Goal: Task Accomplishment & Management: Use online tool/utility

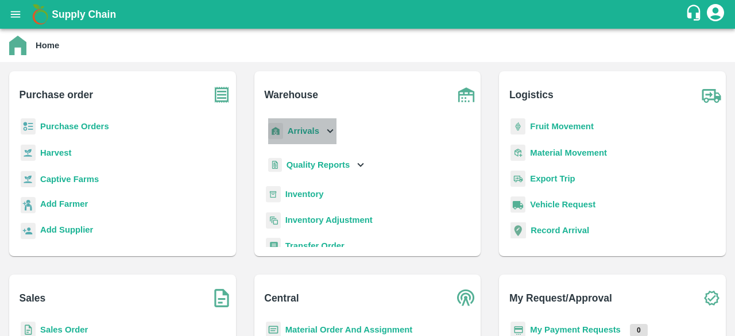
click at [331, 126] on icon at bounding box center [330, 131] width 13 height 13
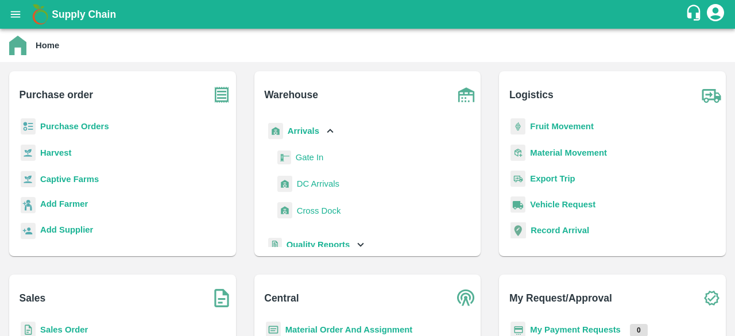
click at [327, 187] on span "DC Arrivals" at bounding box center [318, 183] width 42 height 13
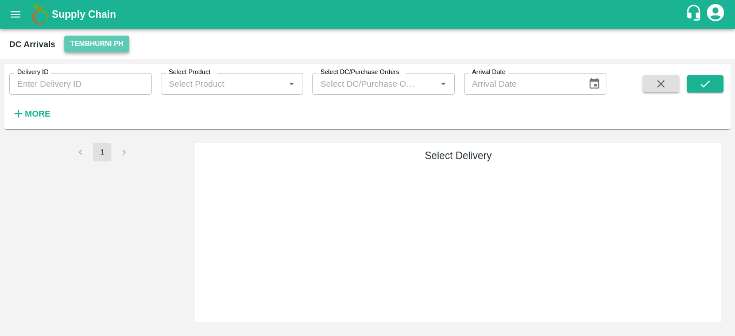
click at [96, 49] on button "Tembhurni PH" at bounding box center [96, 44] width 64 height 17
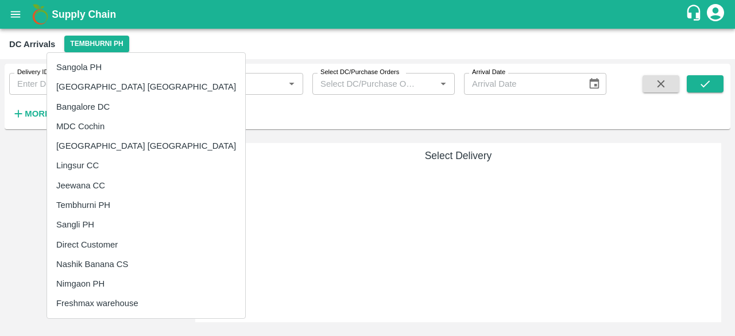
click at [100, 259] on li "Nashik Banana CS" at bounding box center [146, 264] width 198 height 20
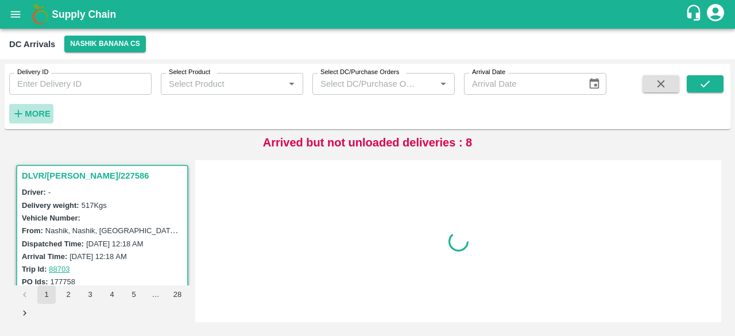
click at [30, 113] on strong "More" at bounding box center [38, 113] width 26 height 9
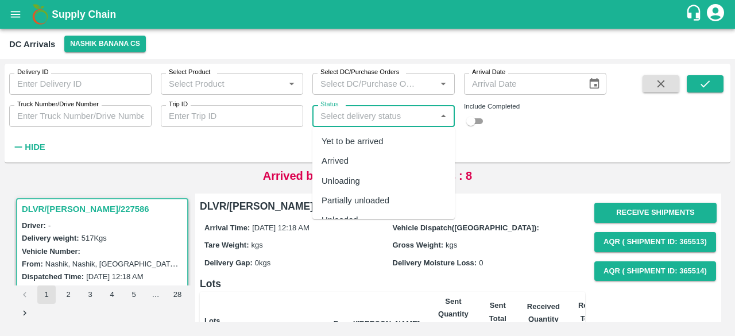
click at [355, 118] on input "Status" at bounding box center [374, 115] width 117 height 15
click at [360, 146] on div "Yet to be arrived" at bounding box center [352, 141] width 62 height 13
type input "Yet to be arrived"
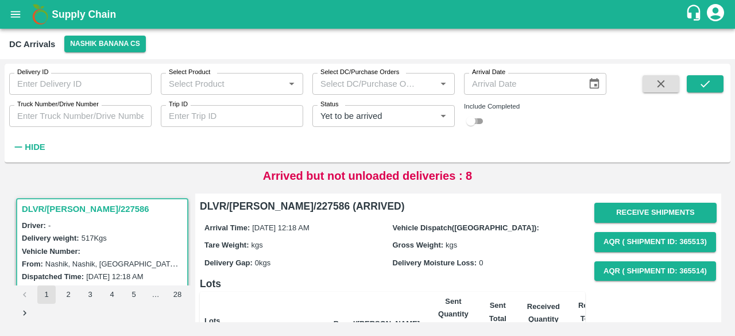
click at [476, 124] on input "checkbox" at bounding box center [470, 121] width 41 height 14
checkbox input "true"
click at [712, 84] on button "submit" at bounding box center [704, 83] width 37 height 17
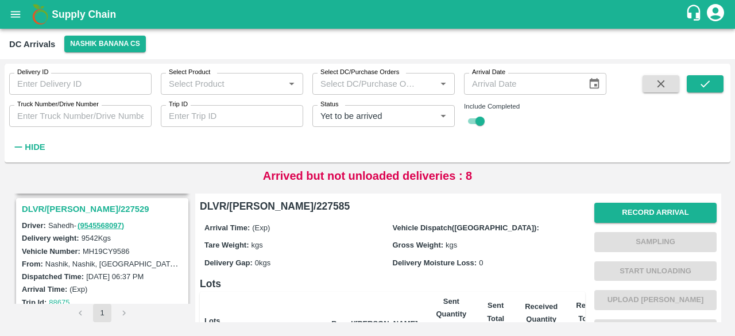
scroll to position [750, 0]
click at [61, 205] on h3 "DLVR/[PERSON_NAME]/227529" at bounding box center [104, 209] width 164 height 15
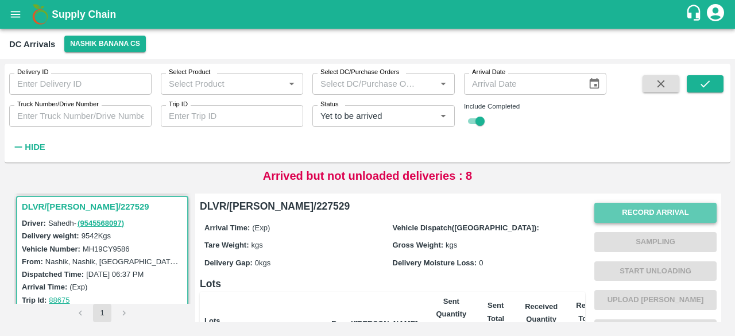
click at [658, 215] on button "Record Arrival" at bounding box center [655, 213] width 122 height 20
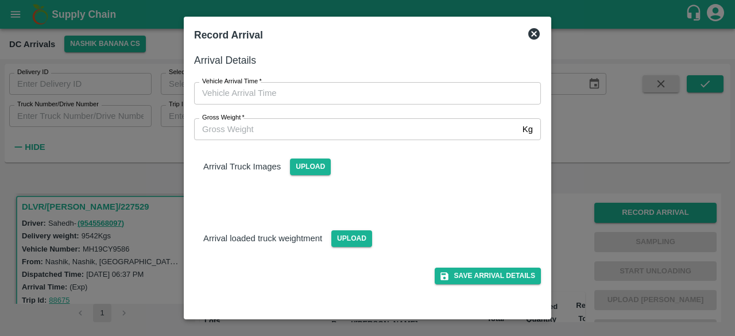
type input "DD/MM/YYYY hh:mm aa"
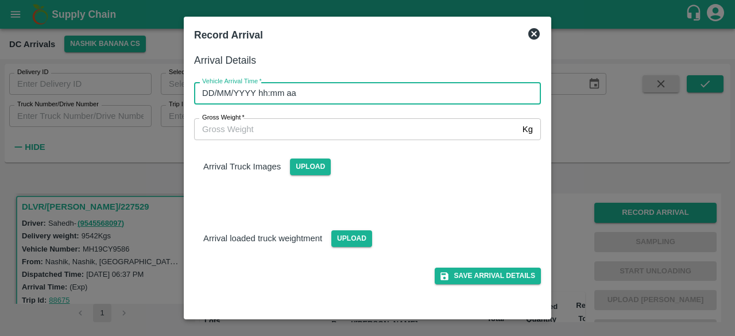
click at [393, 90] on input "DD/MM/YYYY hh:mm aa" at bounding box center [363, 93] width 339 height 22
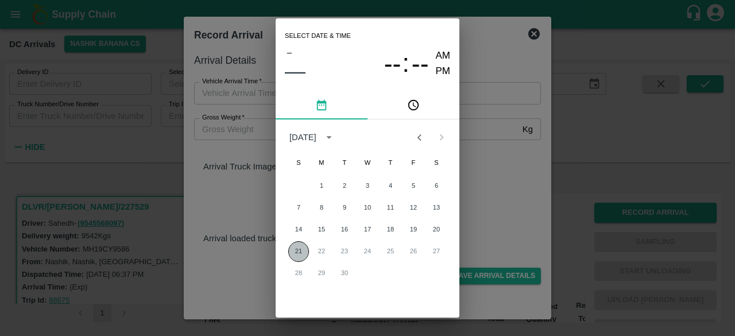
click at [297, 253] on button "21" at bounding box center [298, 251] width 21 height 21
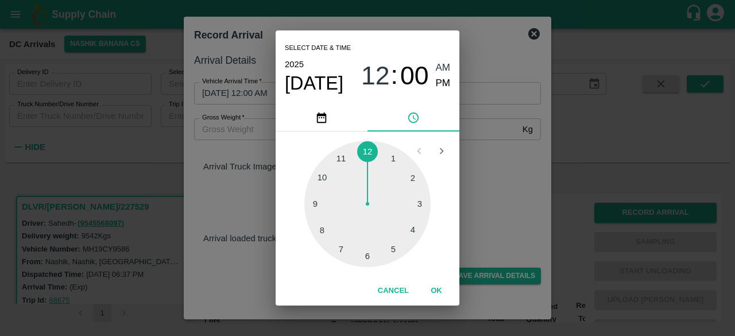
click at [393, 250] on div at bounding box center [367, 204] width 126 height 126
click at [323, 179] on div at bounding box center [367, 204] width 126 height 126
type input "[DATE] 05:50 AM"
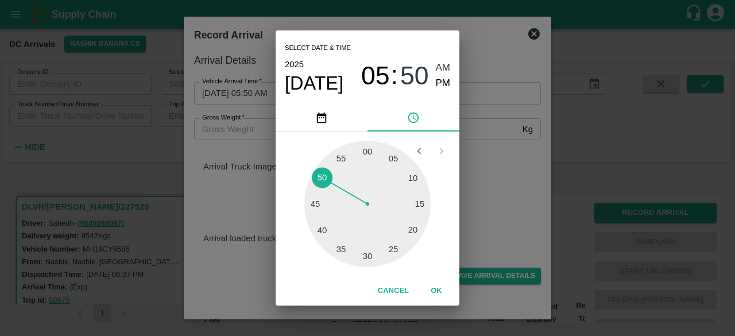
click at [503, 177] on div "Select date & time [DATE] 05 : 50 AM PM 05 10 15 20 25 30 35 40 45 50 55 00 Can…" at bounding box center [367, 168] width 735 height 336
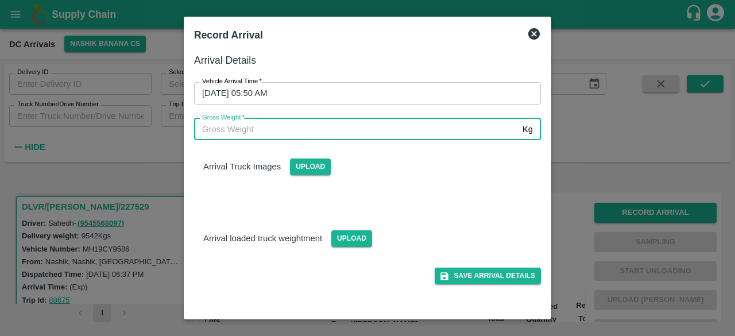
click at [275, 121] on input "Gross Weight   *" at bounding box center [356, 129] width 324 height 22
type input "16260"
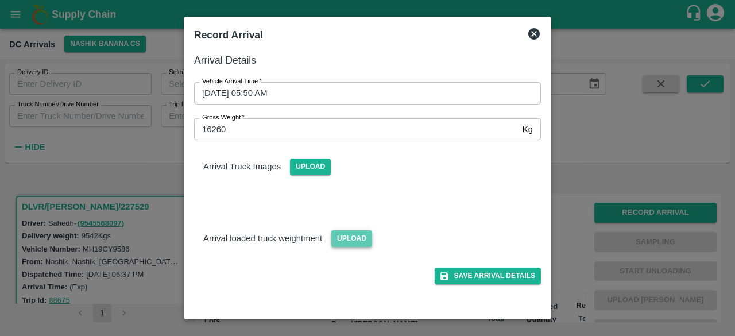
click at [358, 238] on span "Upload" at bounding box center [351, 238] width 41 height 17
click at [0, 0] on input "Upload" at bounding box center [0, 0] width 0 height 0
click at [352, 237] on span "Upload" at bounding box center [351, 238] width 41 height 17
click at [0, 0] on input "Upload" at bounding box center [0, 0] width 0 height 0
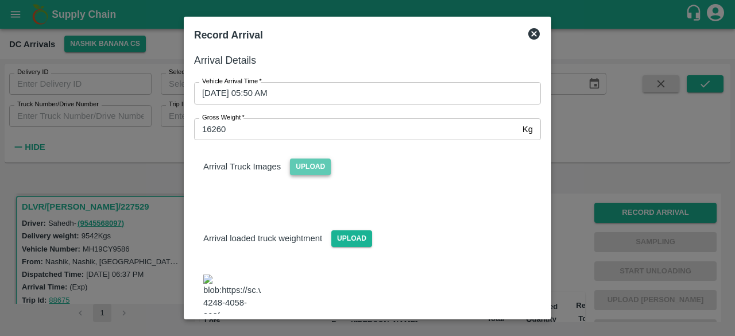
click at [312, 164] on span "Upload" at bounding box center [310, 166] width 41 height 17
click at [0, 0] on input "Upload" at bounding box center [0, 0] width 0 height 0
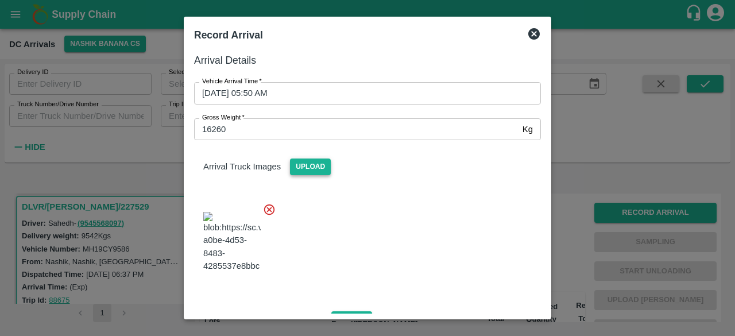
scroll to position [129, 0]
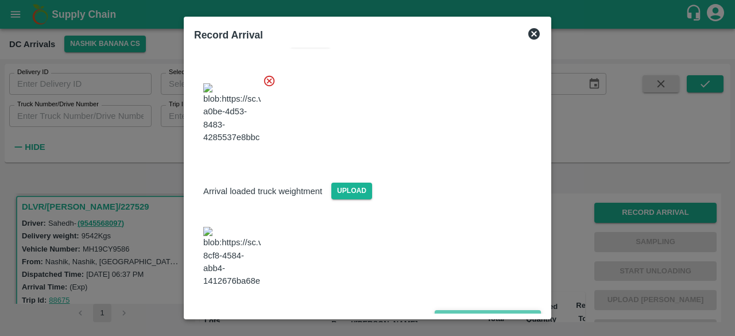
click at [480, 310] on button "Save Arrival Details" at bounding box center [487, 318] width 106 height 17
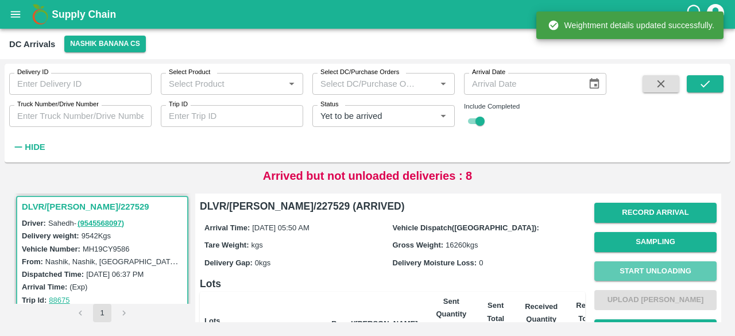
click at [651, 271] on button "Start Unloading" at bounding box center [655, 271] width 122 height 20
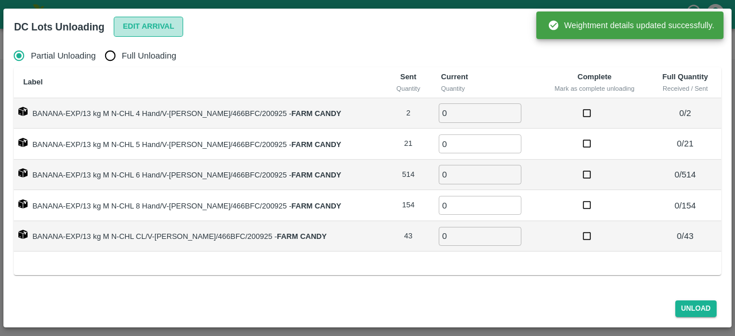
click at [140, 22] on button "Edit Arrival" at bounding box center [149, 27] width 70 height 20
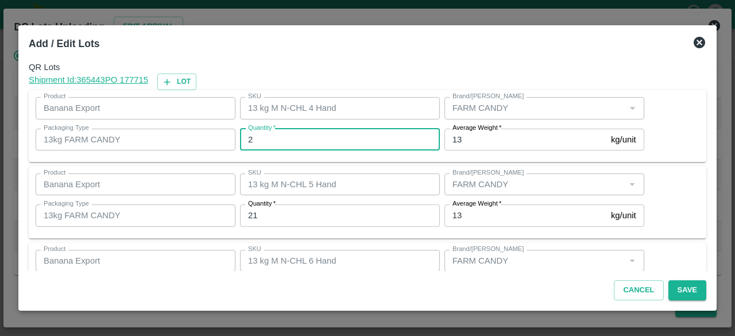
click at [260, 139] on input "2" at bounding box center [340, 140] width 200 height 22
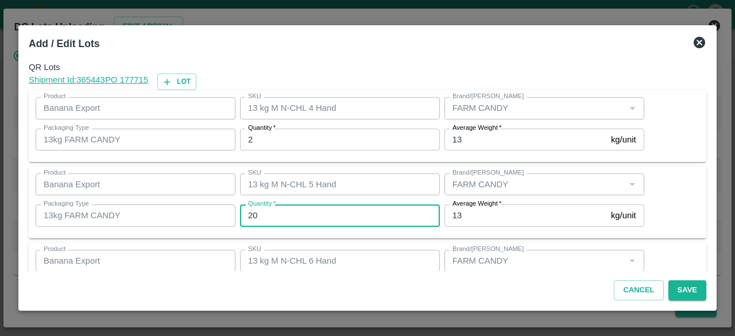
type input "20"
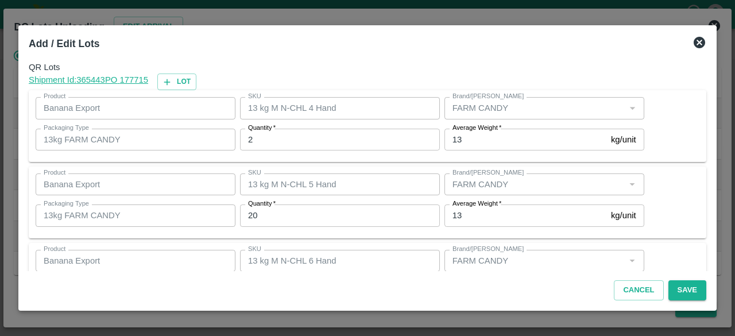
scroll to position [127, 0]
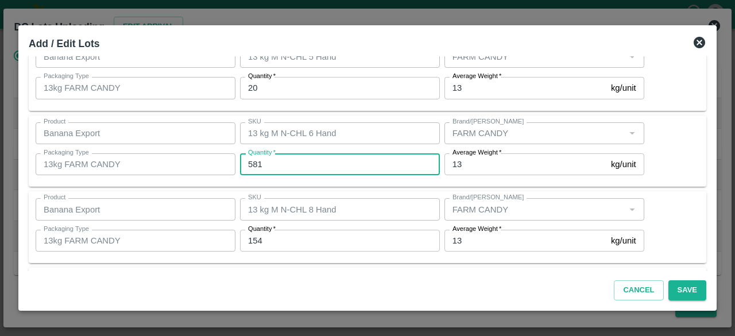
type input "581"
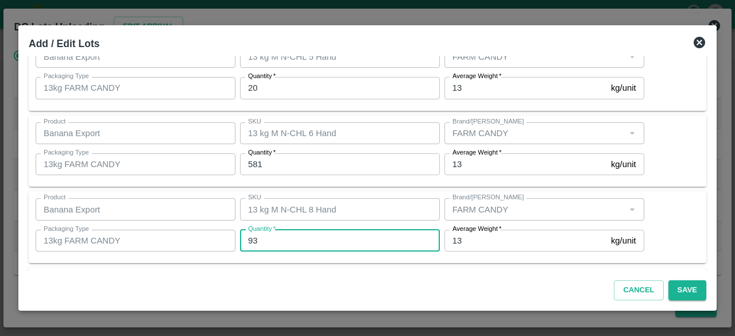
type input "93"
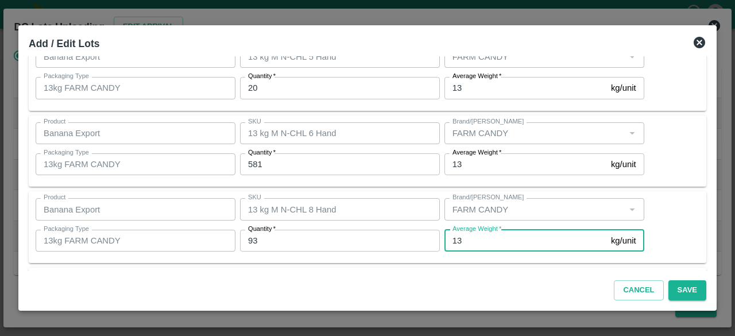
scroll to position [204, 0]
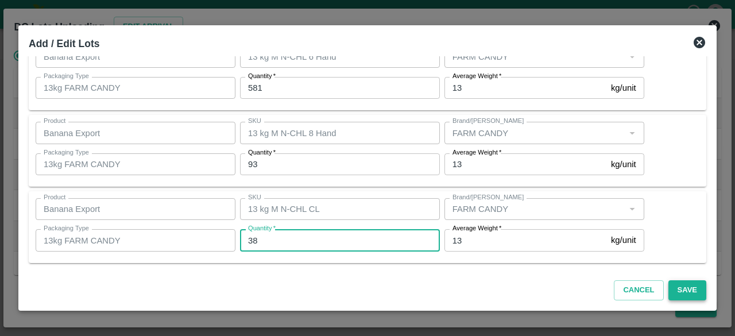
type input "38"
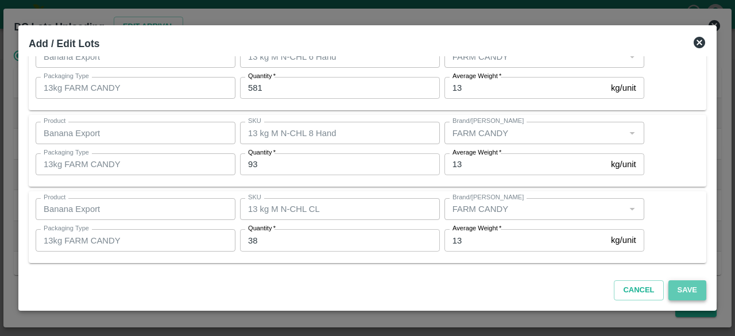
click at [689, 289] on button "Save" at bounding box center [687, 290] width 38 height 20
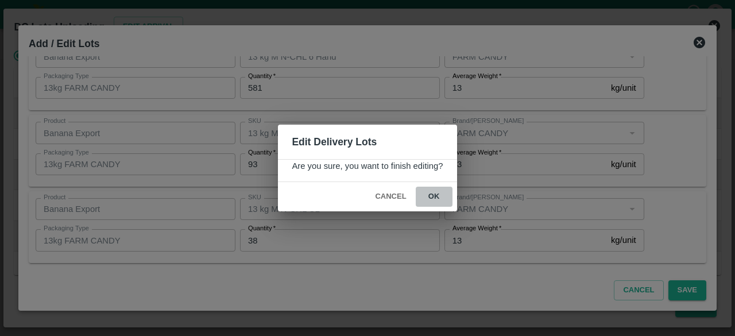
click at [433, 196] on button "ok" at bounding box center [434, 197] width 37 height 20
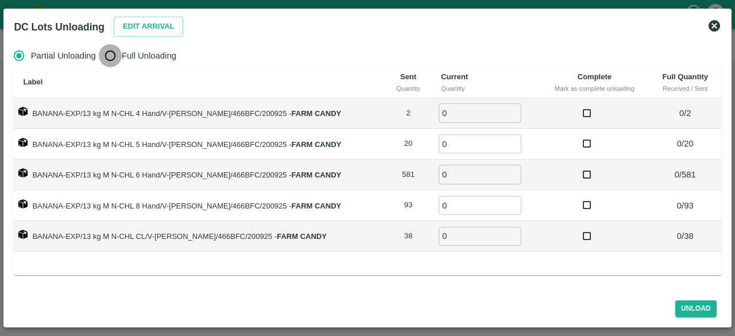
click at [106, 57] on input "Full Unloading" at bounding box center [110, 55] width 23 height 23
radio input "true"
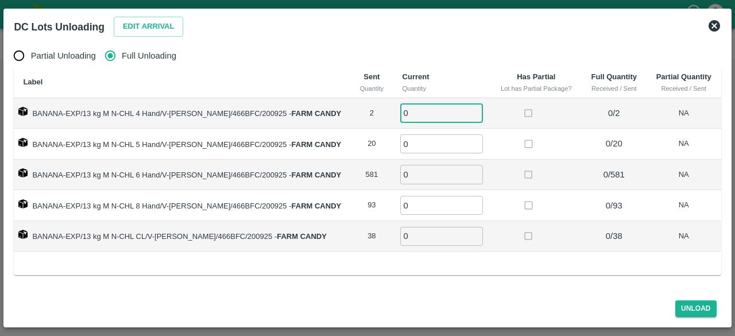
click at [404, 116] on input "0" at bounding box center [441, 112] width 83 height 19
type input "2"
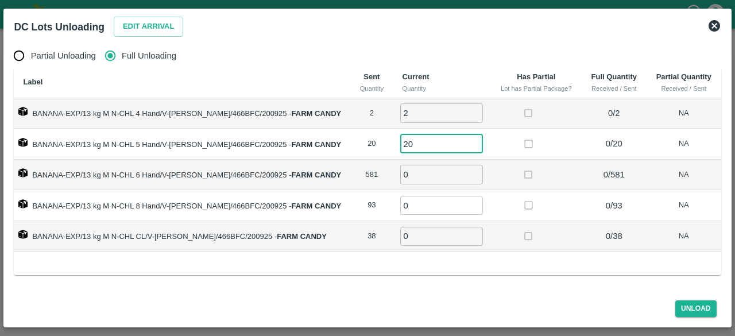
type input "20"
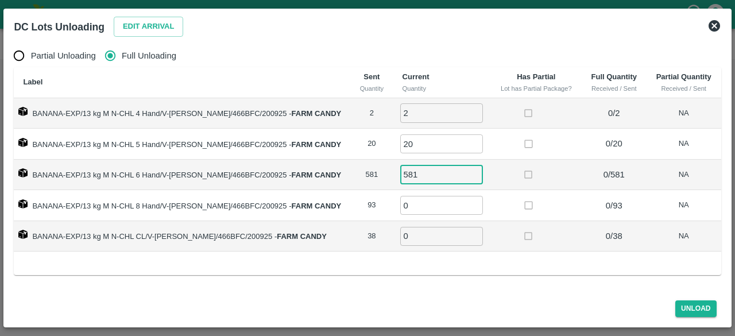
type input "581"
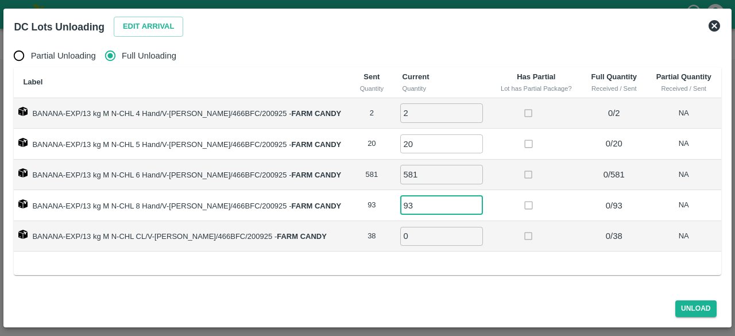
type input "93"
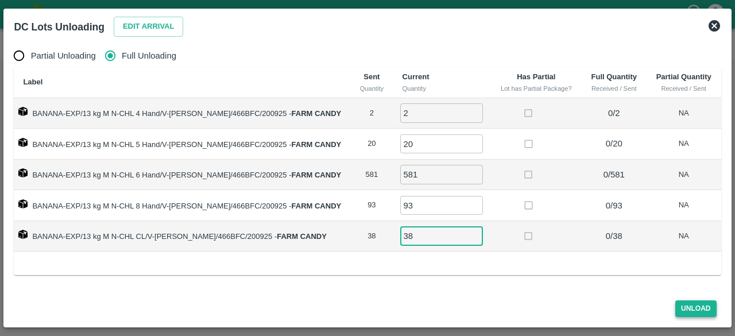
type input "38"
click at [693, 314] on button "Unload" at bounding box center [695, 308] width 41 height 17
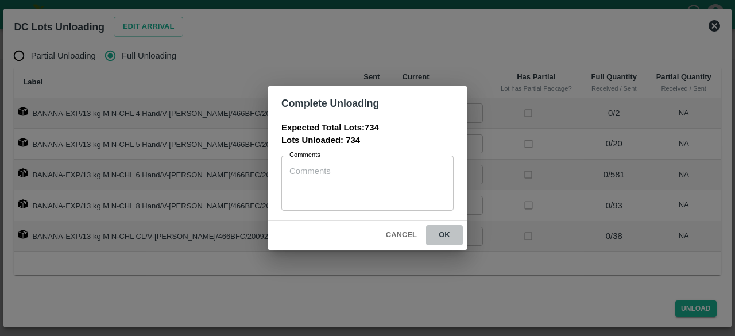
click at [441, 233] on button "ok" at bounding box center [444, 235] width 37 height 20
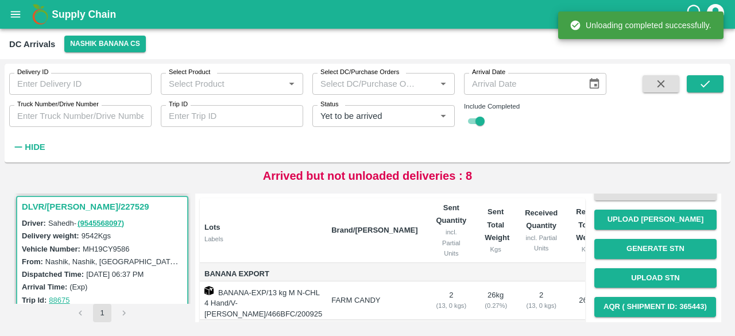
scroll to position [94, 0]
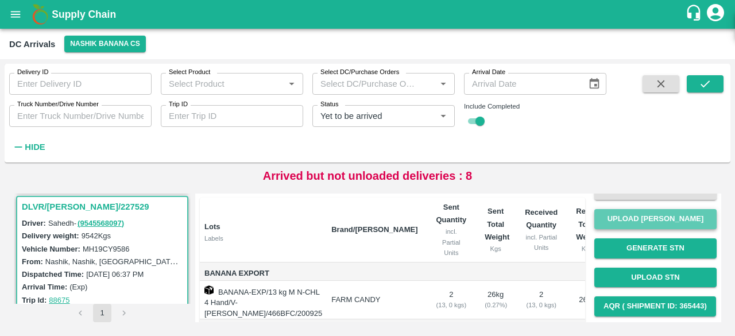
click at [652, 224] on button "Upload [PERSON_NAME]" at bounding box center [655, 219] width 122 height 20
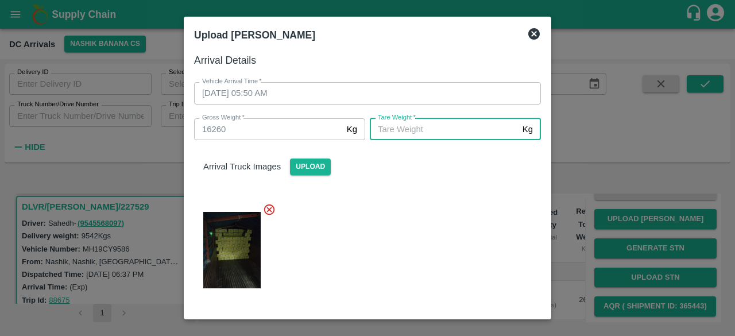
click at [440, 129] on input "[PERSON_NAME]   *" at bounding box center [444, 129] width 148 height 22
type input "5905"
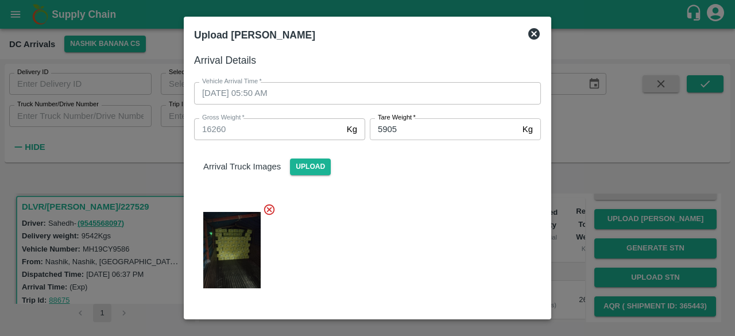
click at [443, 231] on div at bounding box center [363, 246] width 356 height 106
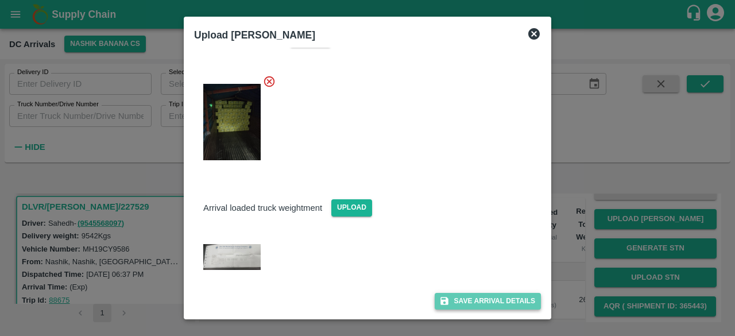
click at [478, 301] on button "Save Arrival Details" at bounding box center [487, 301] width 106 height 17
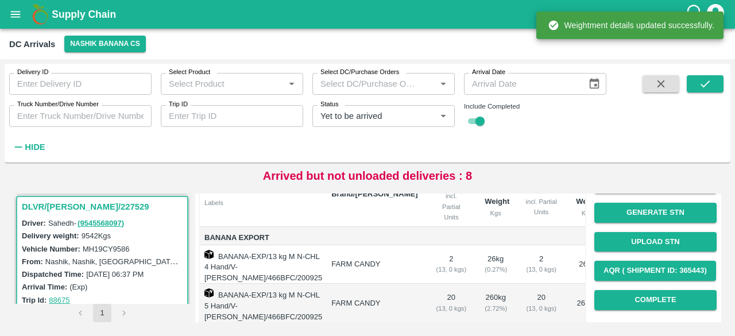
scroll to position [134, 0]
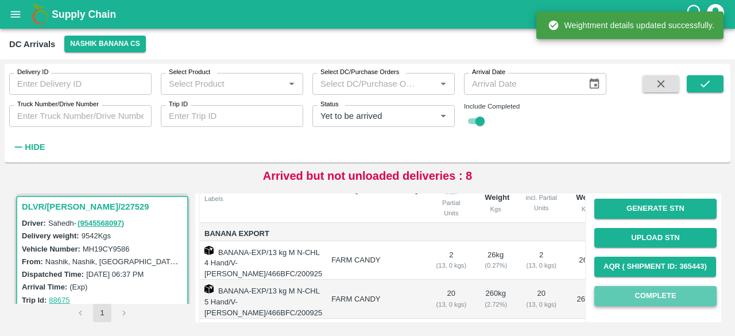
click at [653, 294] on button "Complete" at bounding box center [655, 296] width 122 height 20
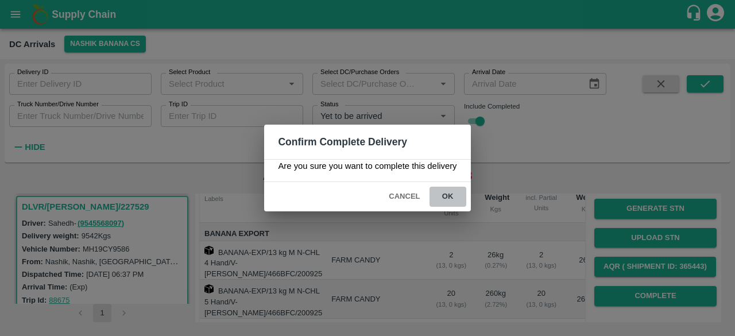
click at [444, 193] on button "ok" at bounding box center [447, 197] width 37 height 20
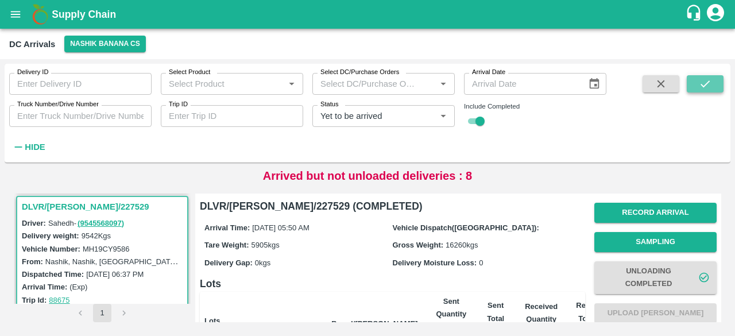
click at [708, 79] on icon "submit" at bounding box center [704, 83] width 13 height 13
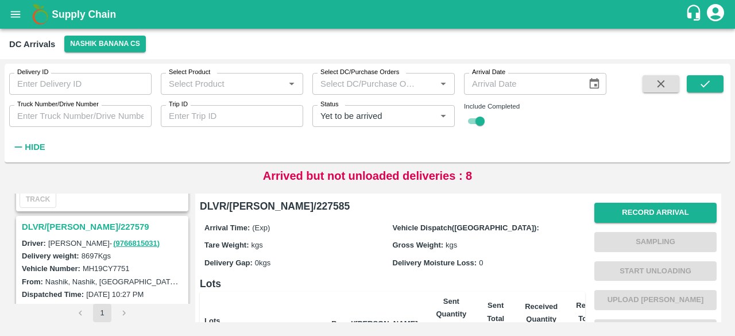
scroll to position [282, 0]
click at [64, 228] on h3 "DLVR/[PERSON_NAME]/227579" at bounding box center [104, 227] width 164 height 15
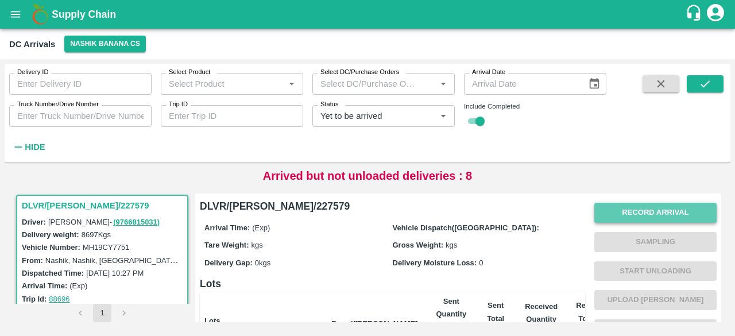
click at [641, 207] on button "Record Arrival" at bounding box center [655, 213] width 122 height 20
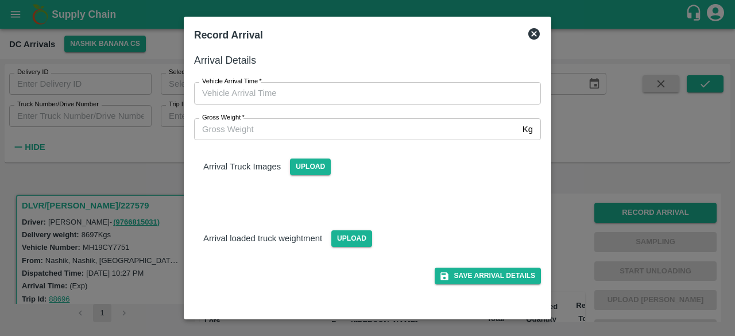
type input "DD/MM/YYYY hh:mm aa"
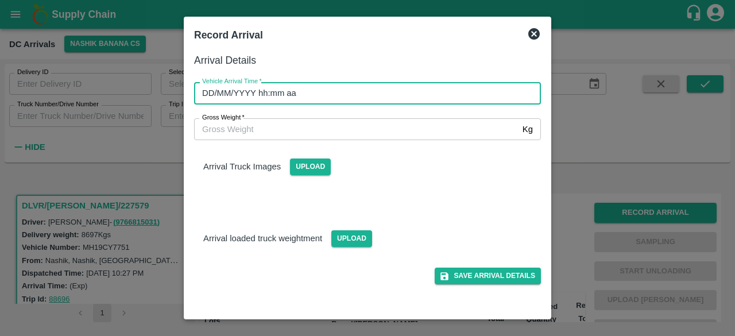
click at [336, 95] on input "DD/MM/YYYY hh:mm aa" at bounding box center [363, 93] width 339 height 22
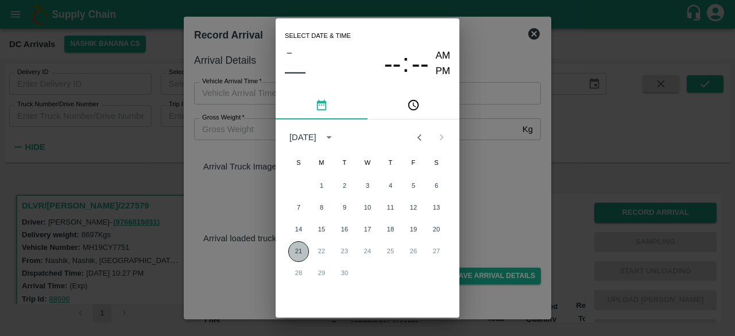
click at [294, 250] on button "21" at bounding box center [298, 251] width 21 height 21
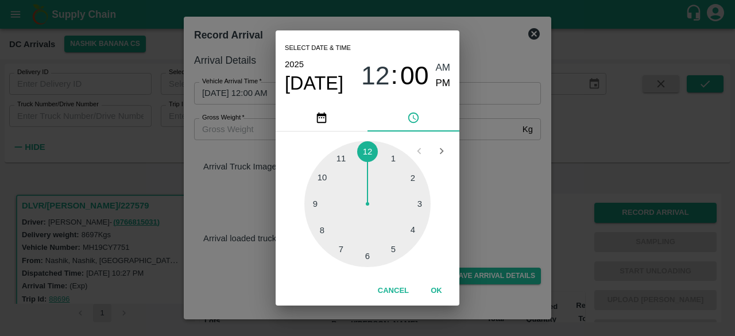
click at [340, 251] on div at bounding box center [367, 204] width 126 height 126
type input "[DATE] 07:00 AM"
click at [470, 180] on div "Select date & time [DATE] 07 : 00 AM PM 05 10 15 20 25 30 35 40 45 50 55 00 Can…" at bounding box center [367, 168] width 735 height 336
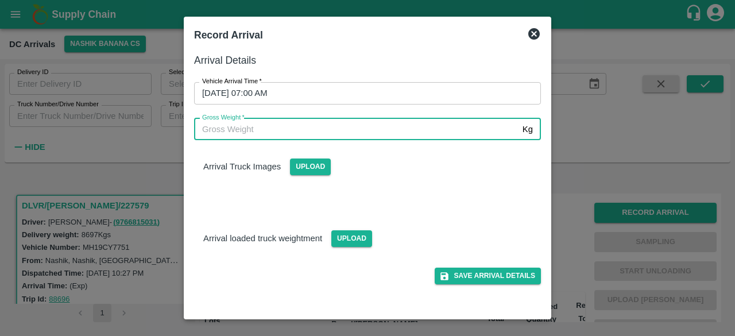
click at [250, 134] on input "Gross Weight   *" at bounding box center [356, 129] width 324 height 22
type input "15435"
click at [316, 167] on span "Upload" at bounding box center [310, 166] width 41 height 17
click at [0, 0] on input "Upload" at bounding box center [0, 0] width 0 height 0
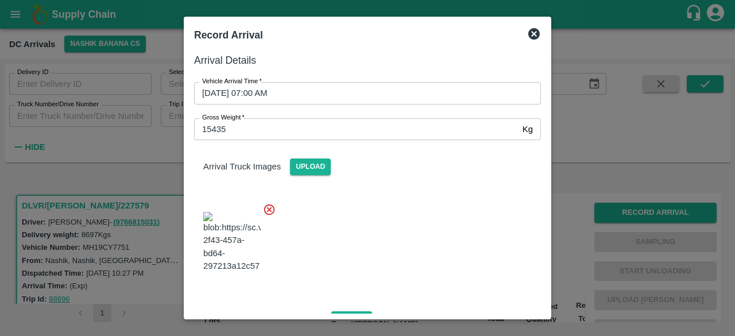
scroll to position [72, 0]
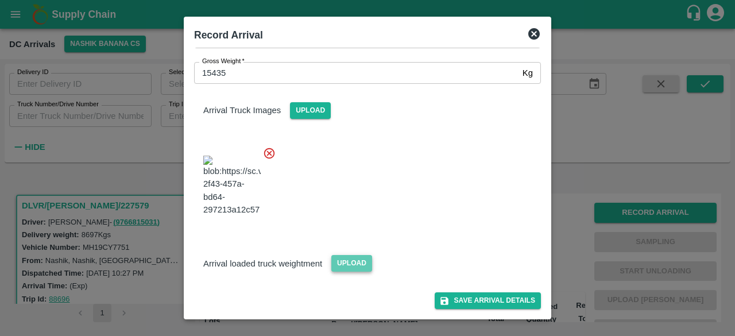
click at [344, 260] on span "Upload" at bounding box center [351, 263] width 41 height 17
click at [0, 0] on input "Upload" at bounding box center [0, 0] width 0 height 0
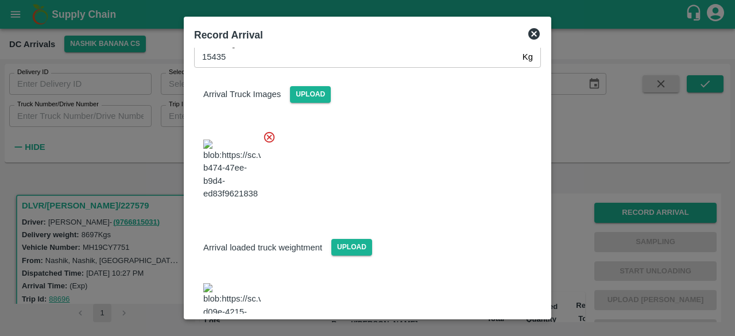
scroll to position [129, 0]
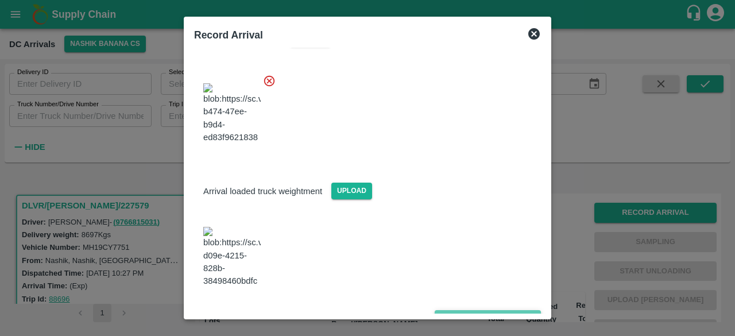
click at [475, 310] on button "Save Arrival Details" at bounding box center [487, 318] width 106 height 17
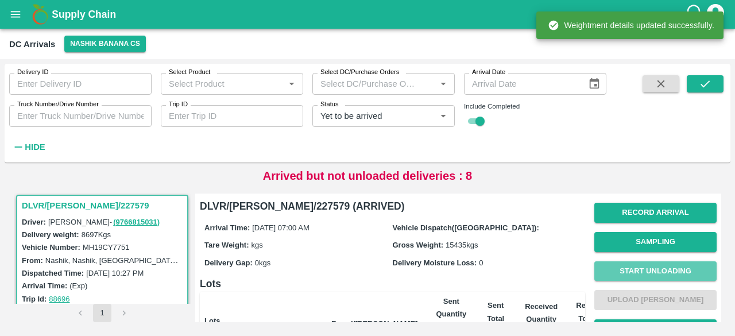
click at [654, 275] on button "Start Unloading" at bounding box center [655, 271] width 122 height 20
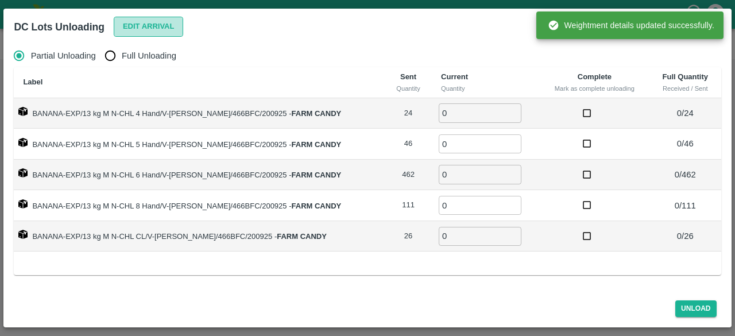
click at [139, 24] on button "Edit Arrival" at bounding box center [149, 27] width 70 height 20
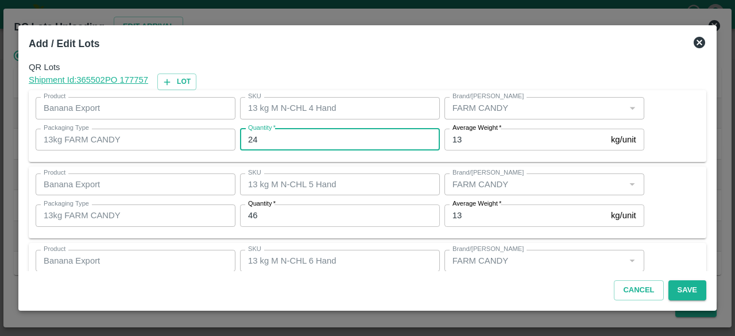
click at [253, 140] on input "24" at bounding box center [340, 140] width 200 height 22
type input "4"
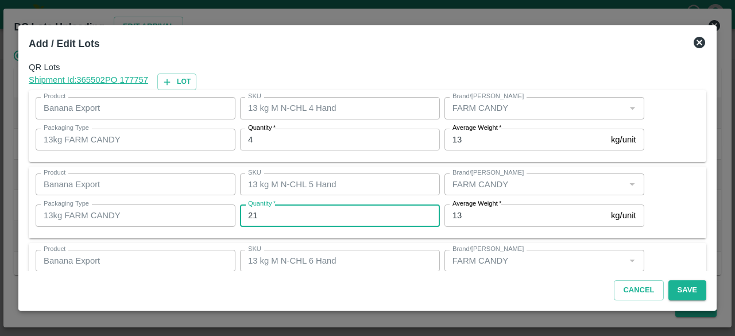
type input "21"
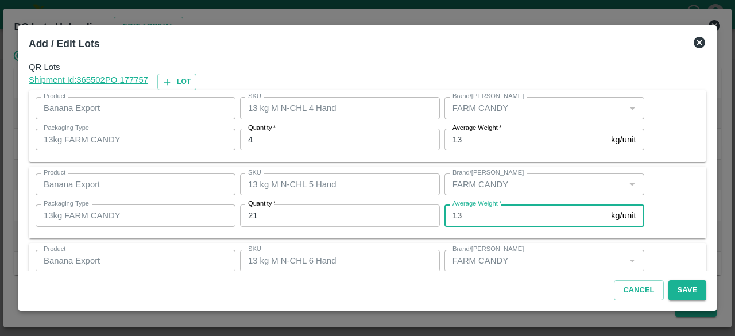
scroll to position [127, 0]
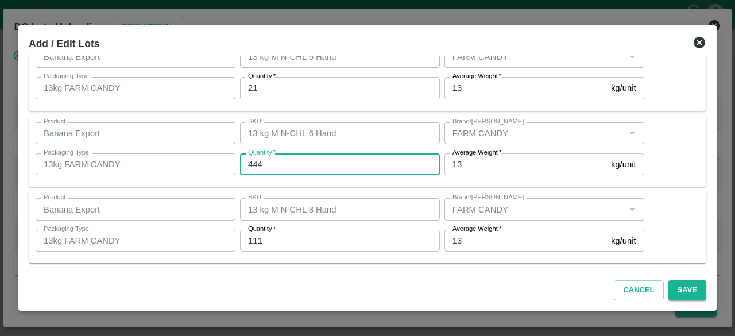
type input "444"
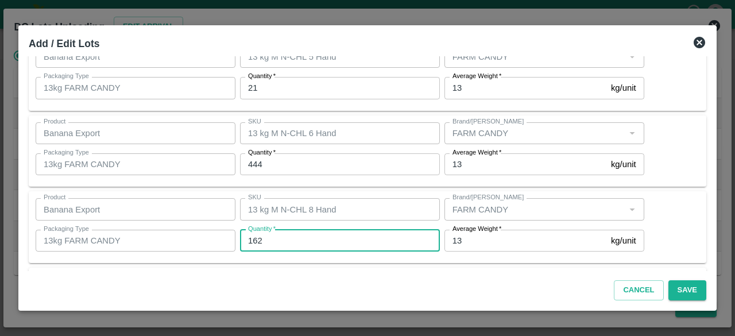
type input "162"
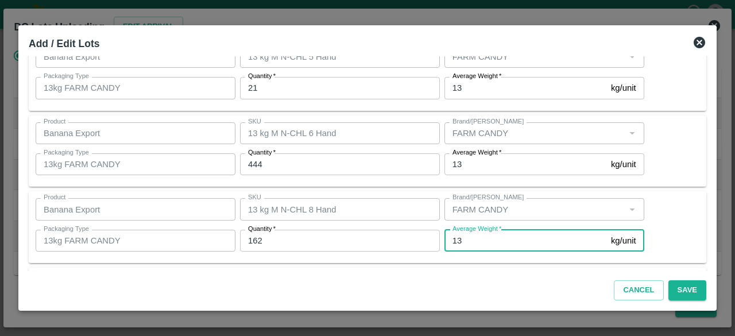
scroll to position [204, 0]
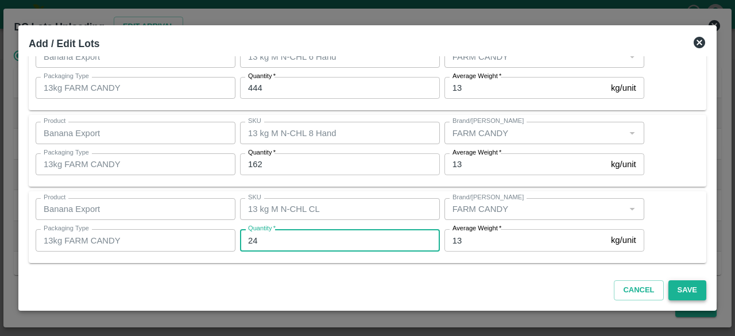
type input "24"
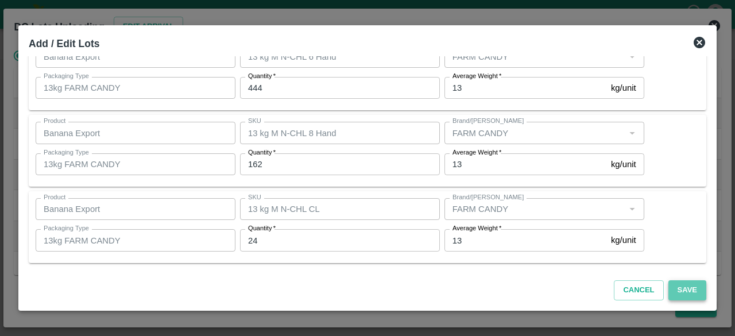
click at [685, 289] on button "Save" at bounding box center [687, 290] width 38 height 20
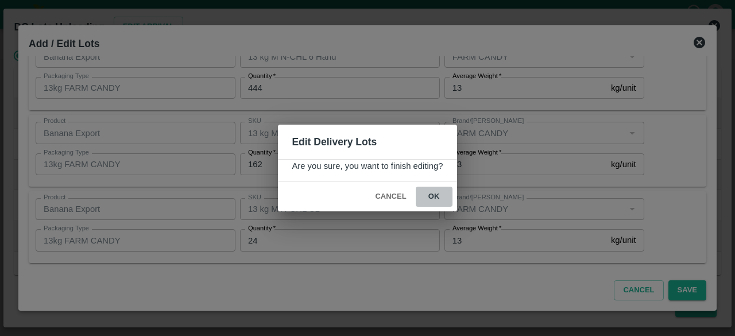
click at [433, 194] on button "ok" at bounding box center [434, 197] width 37 height 20
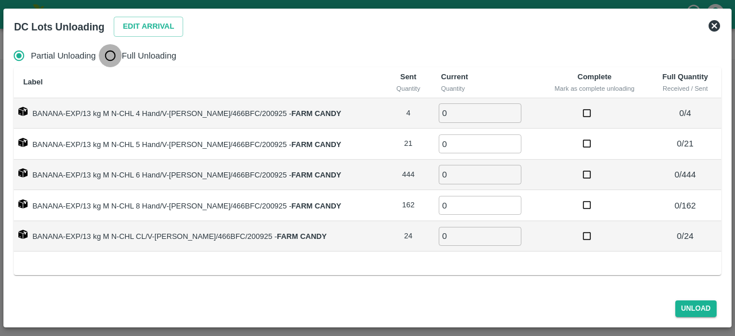
click at [111, 56] on input "Full Unloading" at bounding box center [110, 55] width 23 height 23
radio input "true"
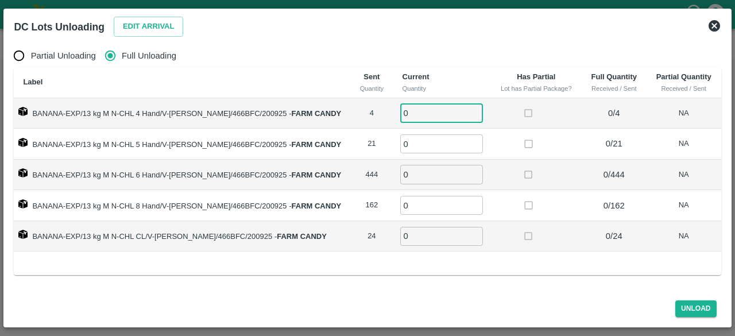
click at [410, 117] on input "0" at bounding box center [441, 112] width 83 height 19
type input "4"
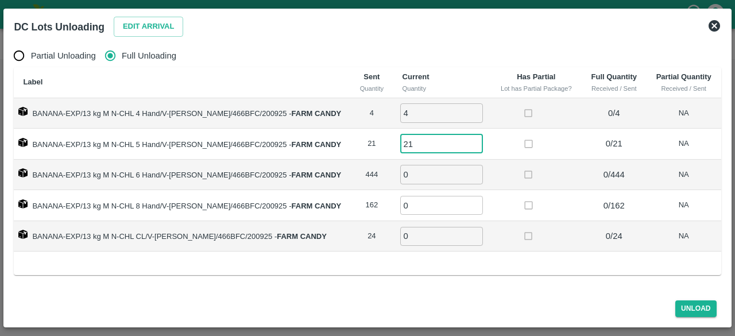
type input "21"
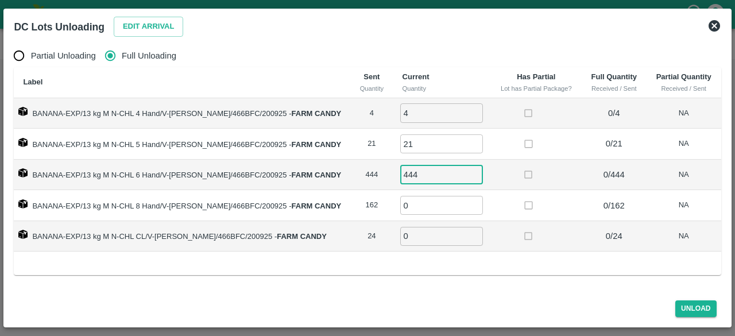
type input "444"
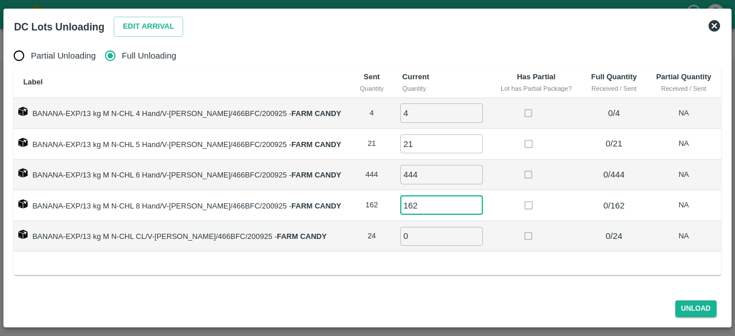
type input "162"
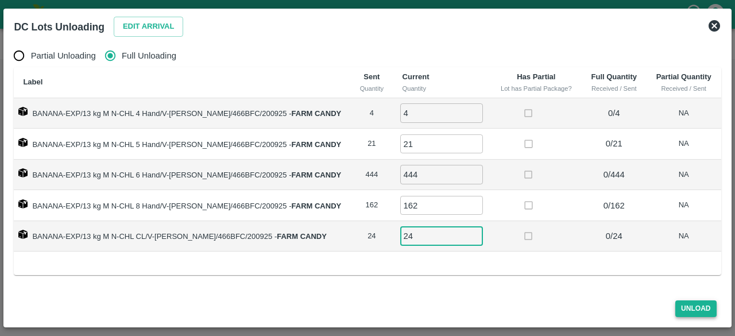
type input "24"
click at [690, 307] on button "Unload" at bounding box center [695, 308] width 41 height 17
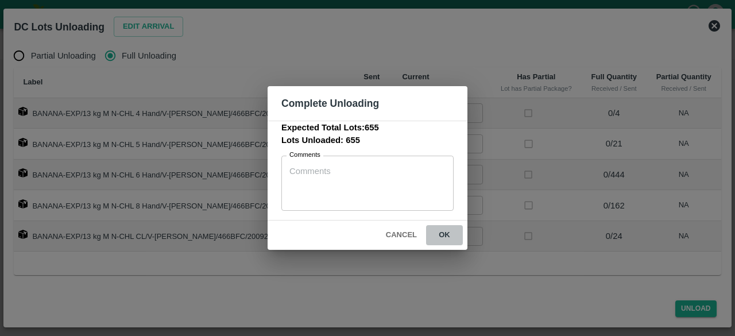
click at [441, 235] on button "ok" at bounding box center [444, 235] width 37 height 20
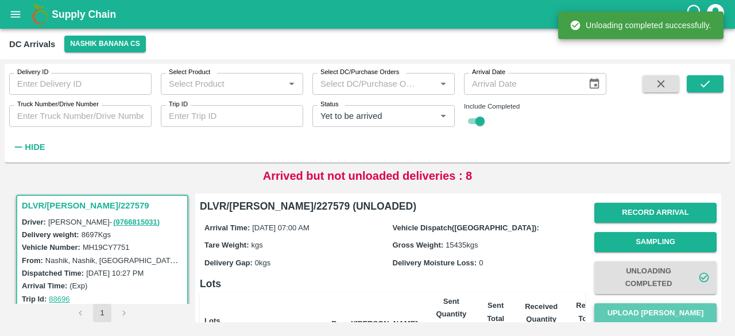
click at [643, 313] on button "Upload [PERSON_NAME]" at bounding box center [655, 313] width 122 height 20
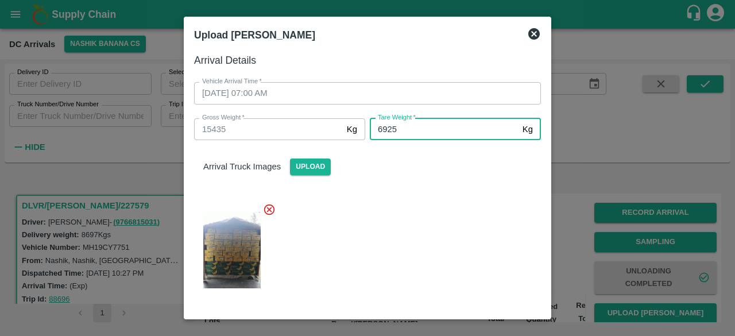
type input "6925"
click at [438, 211] on div at bounding box center [363, 246] width 356 height 106
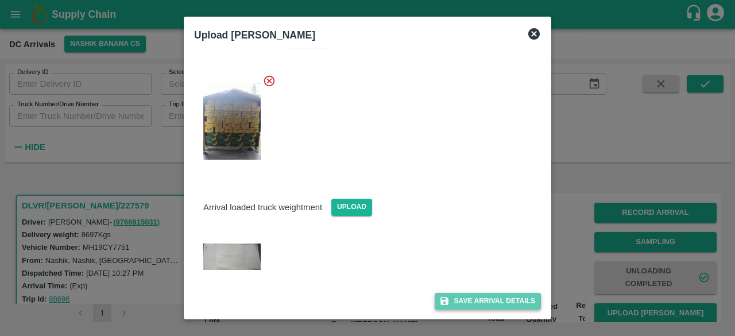
click at [474, 295] on button "Save Arrival Details" at bounding box center [487, 301] width 106 height 17
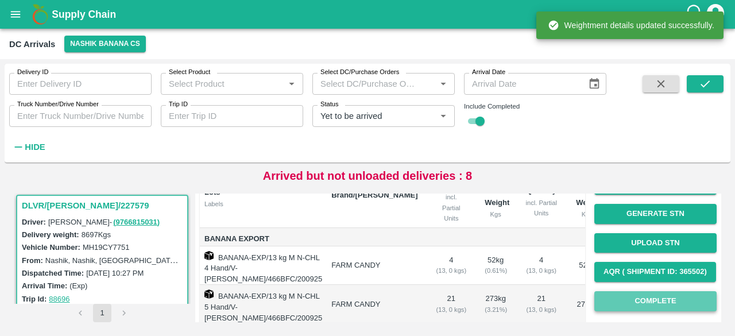
click at [645, 298] on button "Complete" at bounding box center [655, 301] width 122 height 20
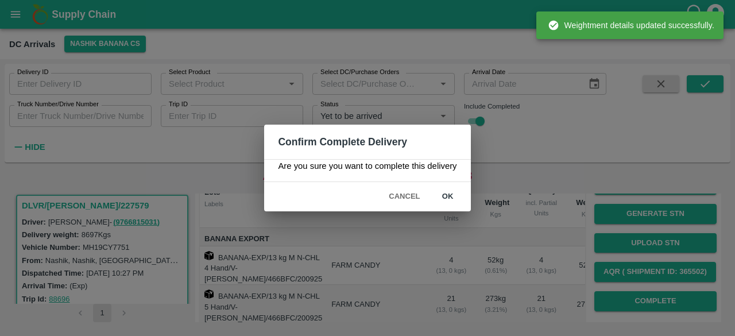
click at [453, 196] on button "ok" at bounding box center [447, 197] width 37 height 20
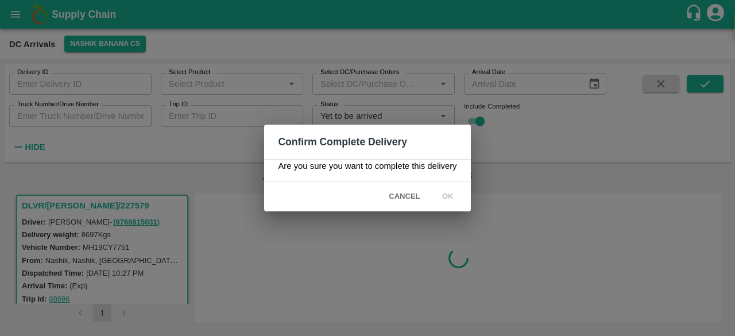
scroll to position [0, 0]
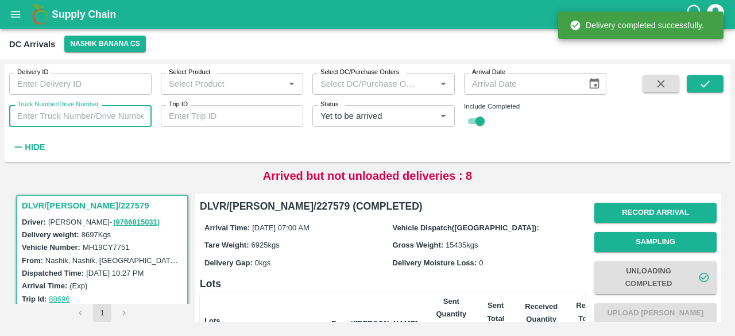
click at [63, 121] on input "Truck Number/Drive Number" at bounding box center [80, 116] width 142 height 22
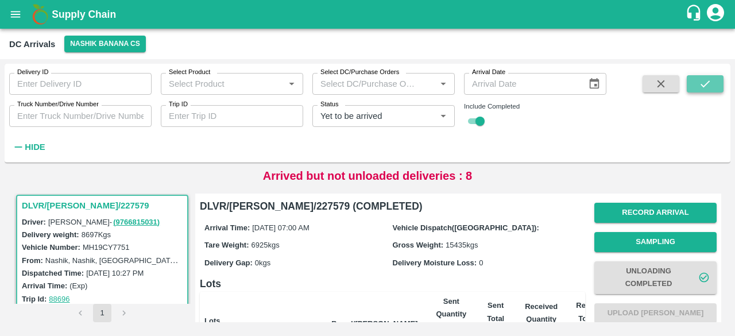
click at [709, 88] on icon "submit" at bounding box center [704, 83] width 13 height 13
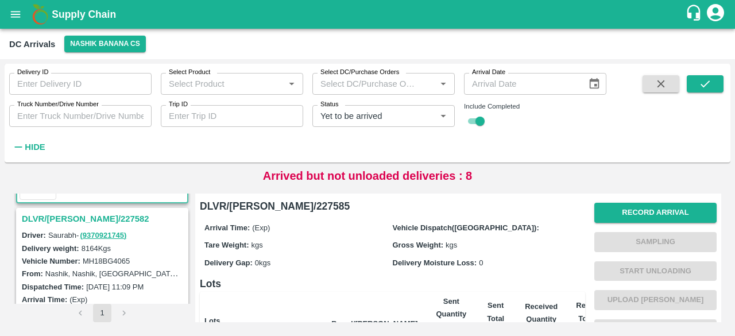
scroll to position [133, 0]
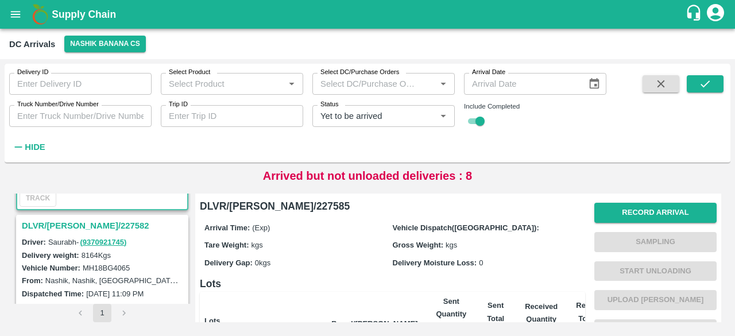
click at [71, 222] on h3 "DLVR/[PERSON_NAME]/227582" at bounding box center [104, 225] width 164 height 15
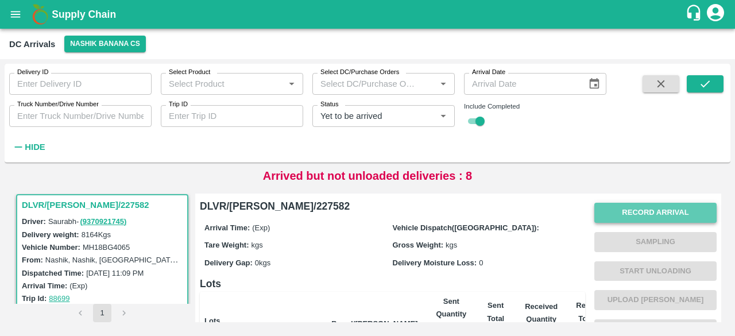
click at [651, 211] on button "Record Arrival" at bounding box center [655, 213] width 122 height 20
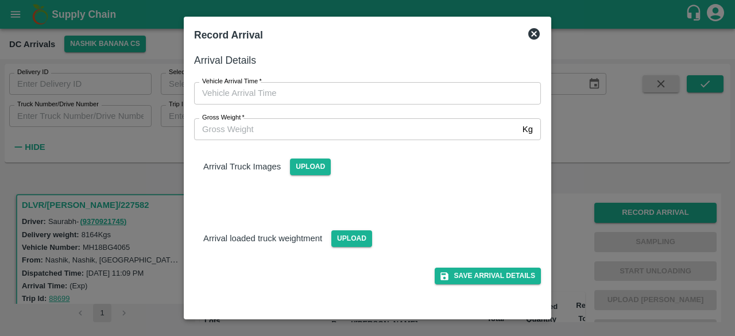
type input "DD/MM/YYYY hh:mm aa"
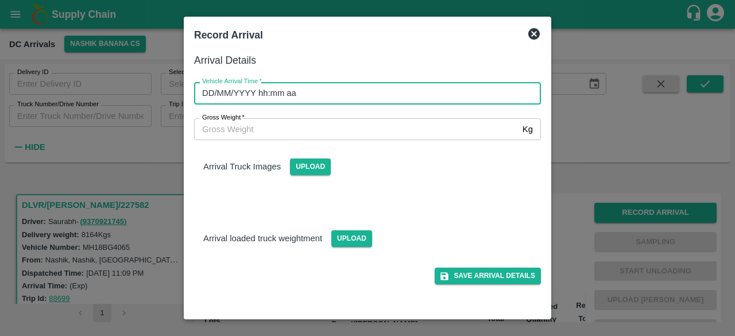
click at [414, 90] on input "DD/MM/YYYY hh:mm aa" at bounding box center [363, 93] width 339 height 22
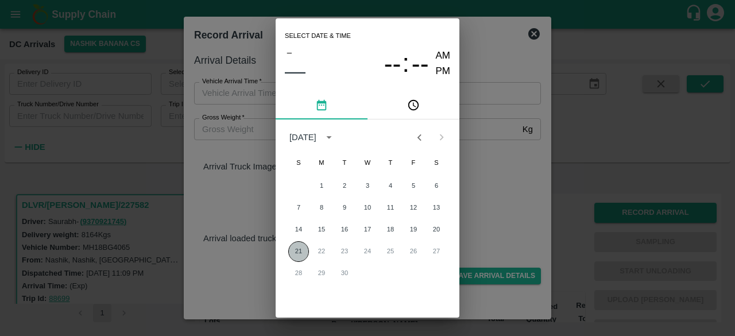
click at [292, 252] on button "21" at bounding box center [298, 251] width 21 height 21
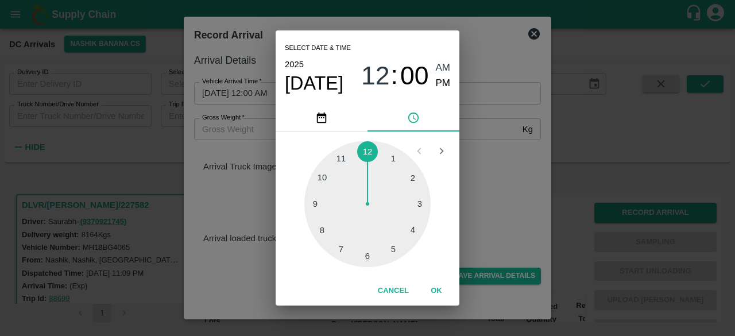
click at [340, 248] on div at bounding box center [367, 204] width 126 height 126
type input "[DATE] 07:00 AM"
click at [487, 216] on div "Select date & time [DATE] 07 : 00 AM PM 05 10 15 20 25 30 35 40 45 50 55 00 Can…" at bounding box center [367, 168] width 735 height 336
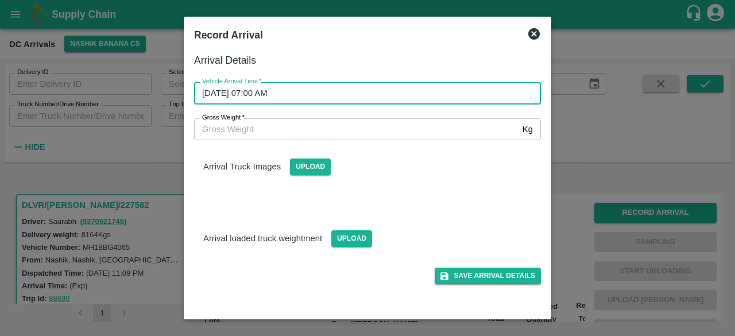
click at [237, 134] on input "Gross Weight   *" at bounding box center [356, 129] width 324 height 22
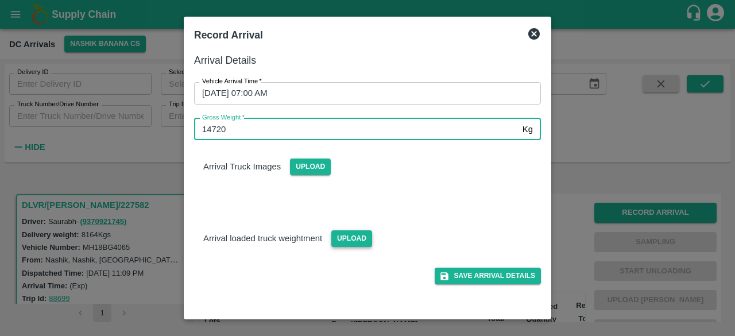
type input "14720"
click at [343, 238] on span "Upload" at bounding box center [351, 238] width 41 height 17
click at [0, 0] on input "Upload" at bounding box center [0, 0] width 0 height 0
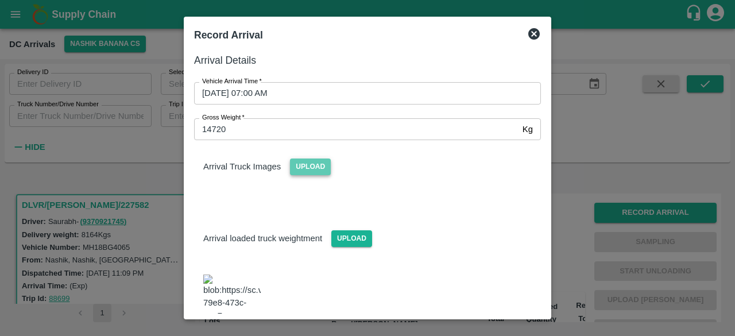
click at [298, 168] on span "Upload" at bounding box center [310, 166] width 41 height 17
click at [0, 0] on input "Upload" at bounding box center [0, 0] width 0 height 0
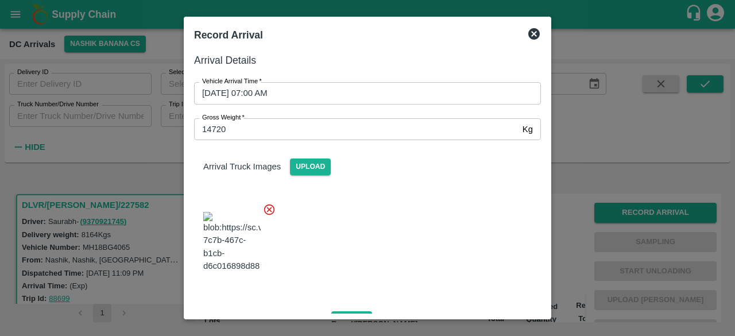
scroll to position [126, 0]
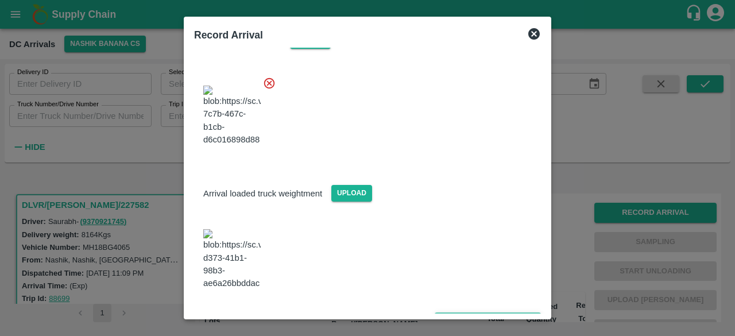
click at [473, 312] on button "Save Arrival Details" at bounding box center [487, 320] width 106 height 17
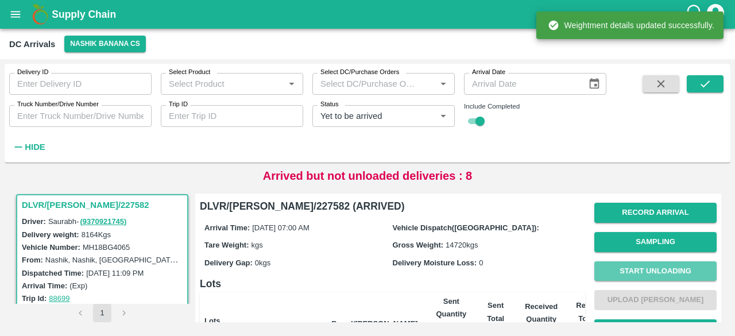
click at [658, 270] on button "Start Unloading" at bounding box center [655, 271] width 122 height 20
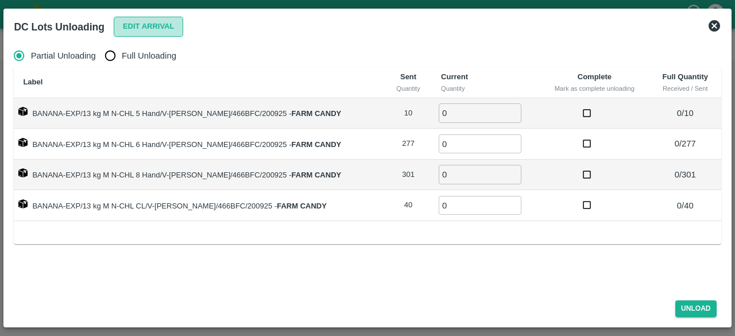
click at [150, 27] on button "Edit Arrival" at bounding box center [149, 27] width 70 height 20
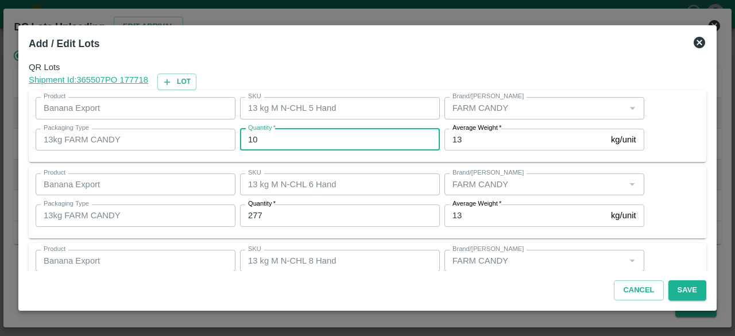
click at [248, 137] on input "10" at bounding box center [340, 140] width 200 height 22
type input "13"
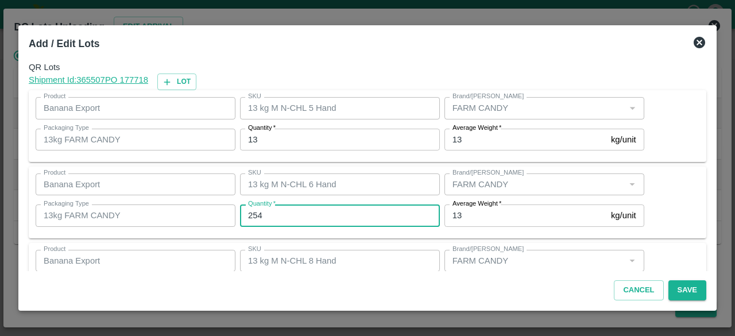
type input "254"
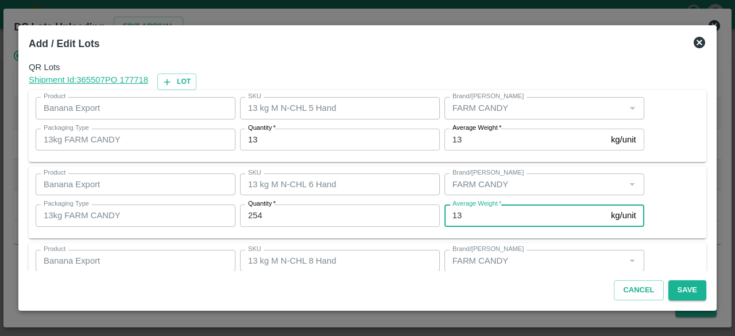
scroll to position [127, 0]
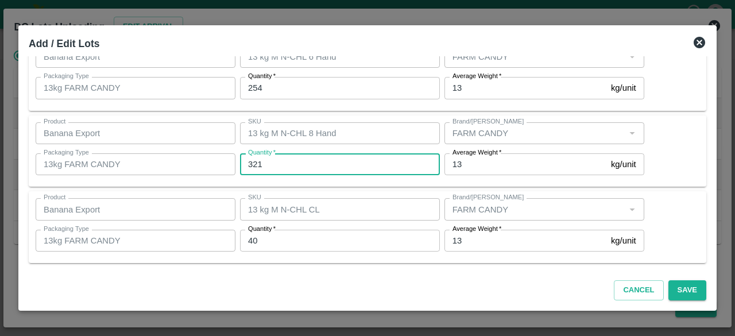
type input "321"
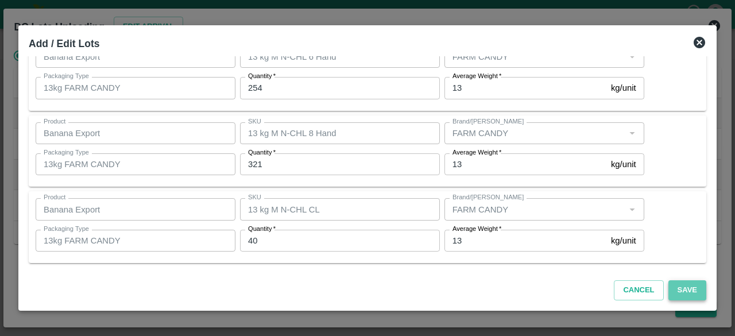
click at [688, 290] on button "Save" at bounding box center [687, 290] width 38 height 20
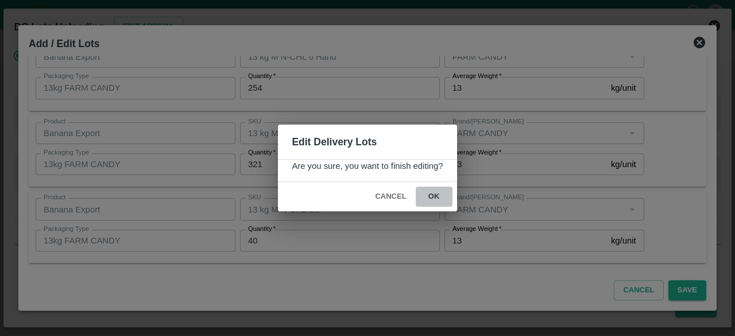
click at [434, 196] on button "ok" at bounding box center [434, 197] width 37 height 20
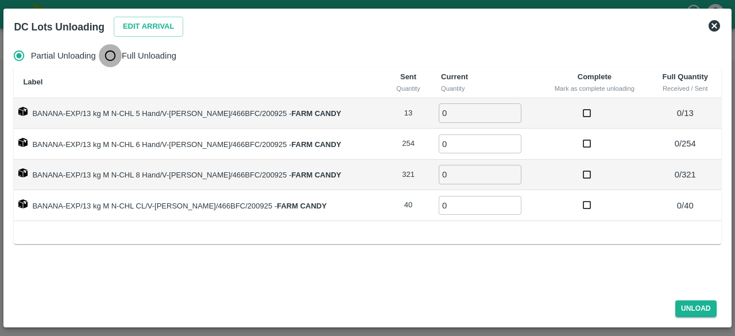
click at [109, 57] on input "Full Unloading" at bounding box center [110, 55] width 23 height 23
radio input "true"
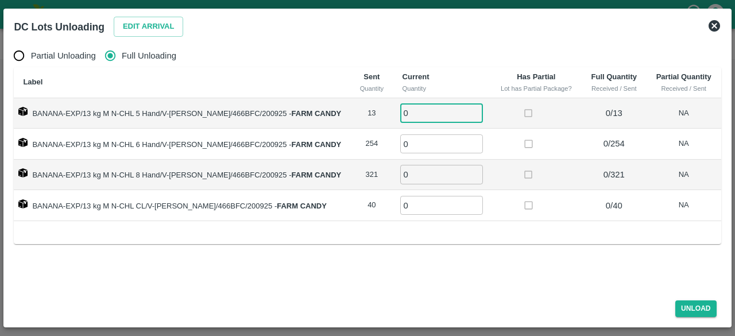
click at [410, 114] on input "0" at bounding box center [441, 112] width 83 height 19
type input "13"
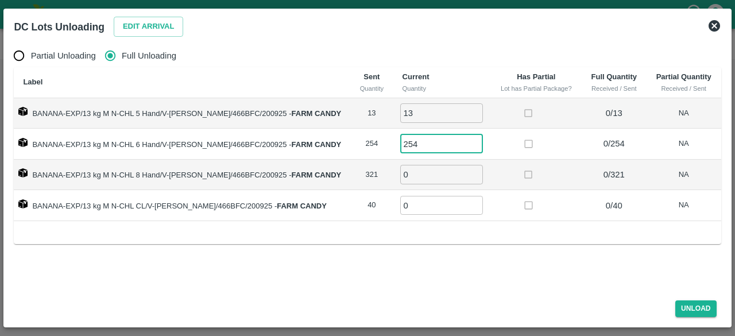
type input "254"
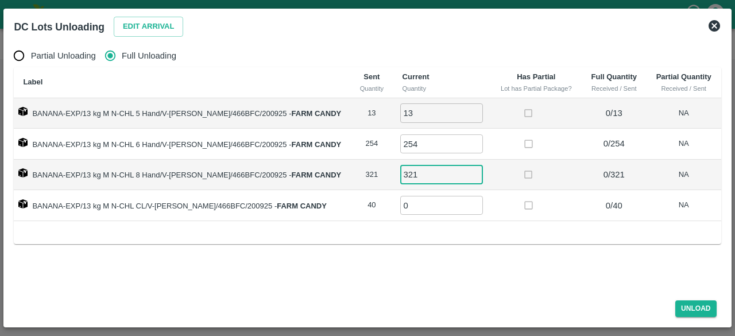
type input "321"
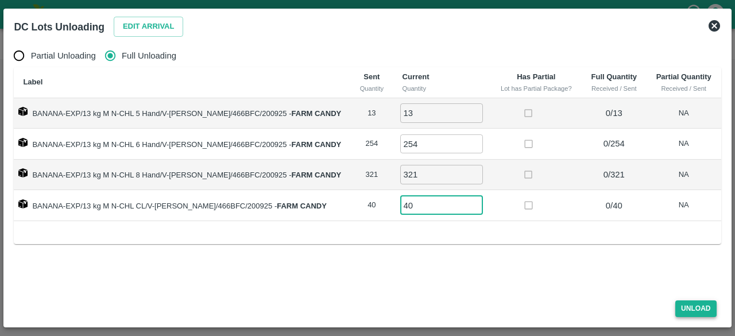
type input "40"
click at [693, 307] on button "Unload" at bounding box center [695, 308] width 41 height 17
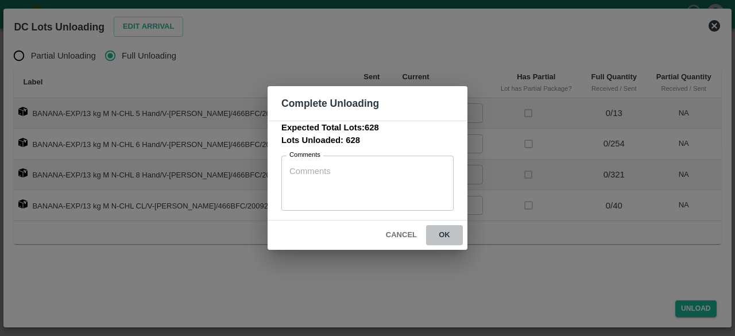
click at [444, 232] on button "ok" at bounding box center [444, 235] width 37 height 20
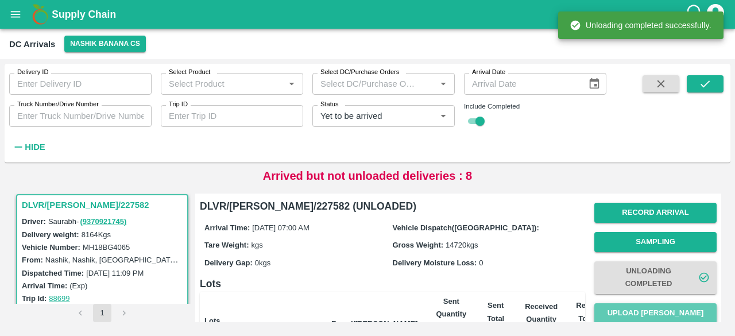
click at [641, 313] on button "Upload [PERSON_NAME]" at bounding box center [655, 313] width 122 height 20
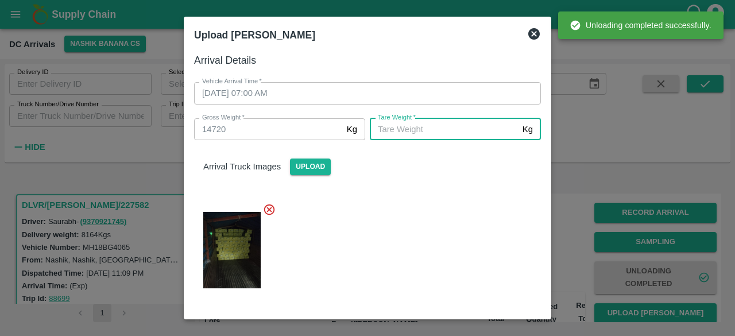
click at [441, 129] on input "[PERSON_NAME]   *" at bounding box center [444, 129] width 148 height 22
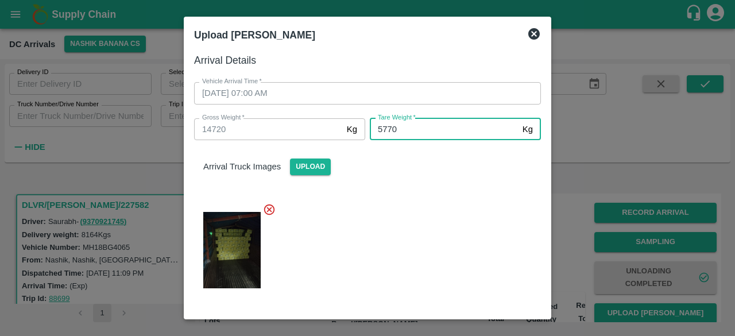
type input "5770"
click at [440, 234] on div at bounding box center [363, 246] width 356 height 106
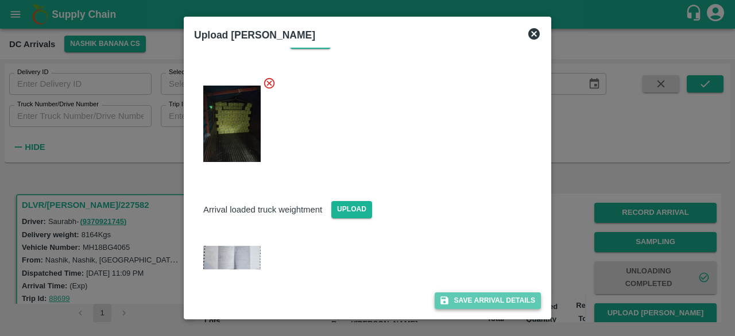
click at [486, 301] on button "Save Arrival Details" at bounding box center [487, 300] width 106 height 17
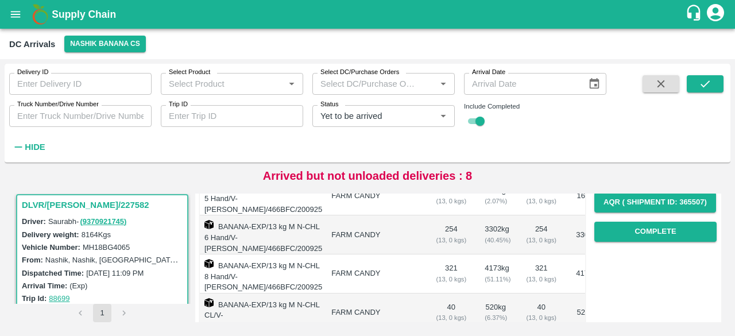
scroll to position [181, 0]
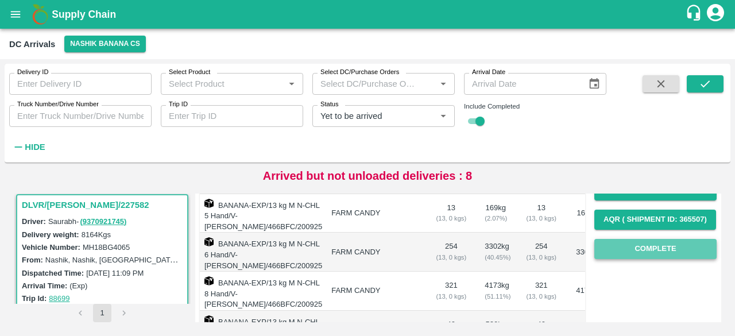
click at [651, 251] on button "Complete" at bounding box center [655, 249] width 122 height 20
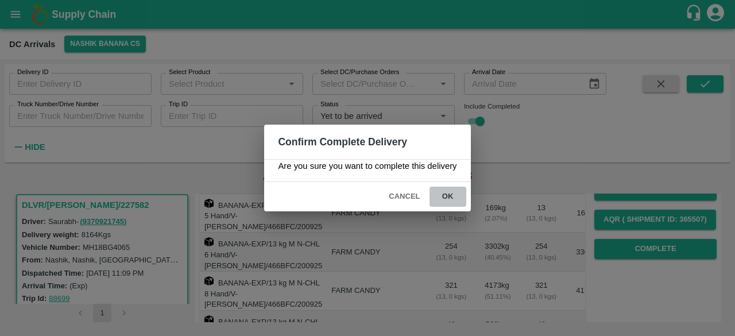
click at [444, 199] on button "ok" at bounding box center [447, 197] width 37 height 20
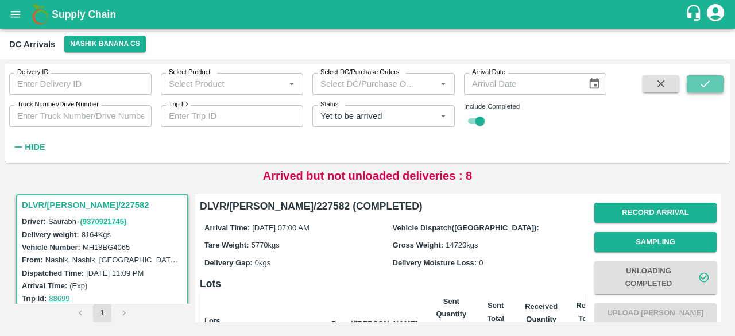
click at [707, 80] on icon "submit" at bounding box center [704, 83] width 13 height 13
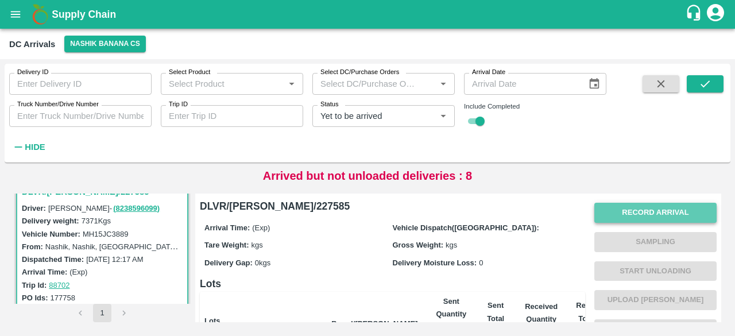
click at [651, 212] on button "Record Arrival" at bounding box center [655, 213] width 122 height 20
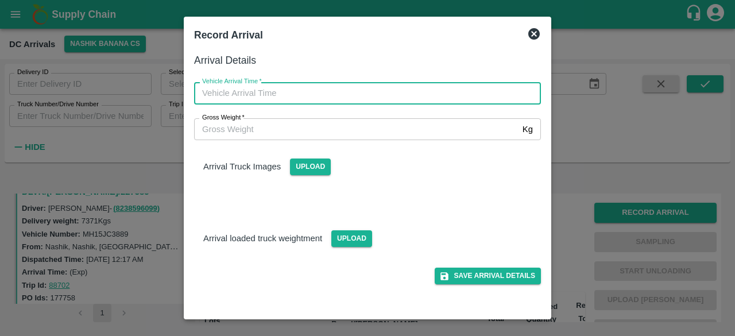
type input "DD/MM/YYYY hh:mm aa"
click at [376, 96] on input "DD/MM/YYYY hh:mm aa" at bounding box center [363, 93] width 339 height 22
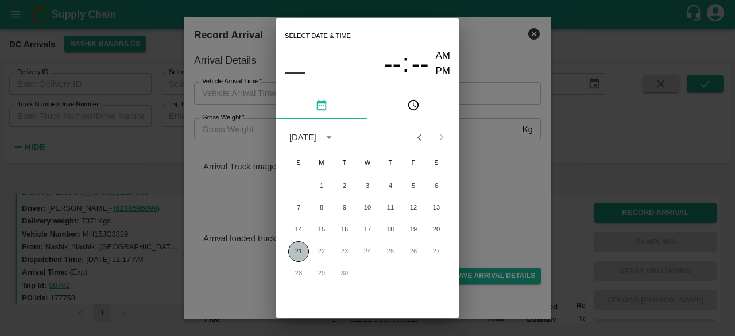
click at [293, 251] on button "21" at bounding box center [298, 251] width 21 height 21
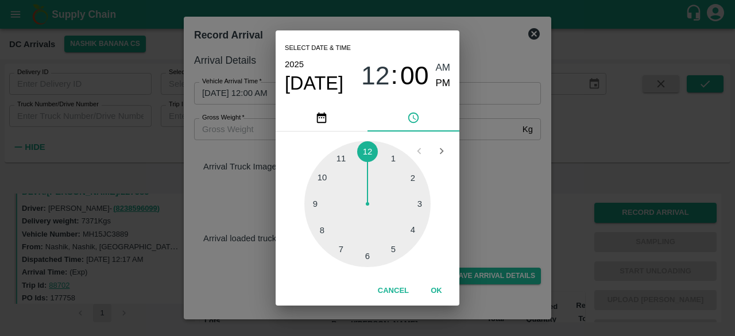
click at [319, 199] on div at bounding box center [367, 204] width 126 height 126
click at [417, 232] on div at bounding box center [367, 204] width 126 height 126
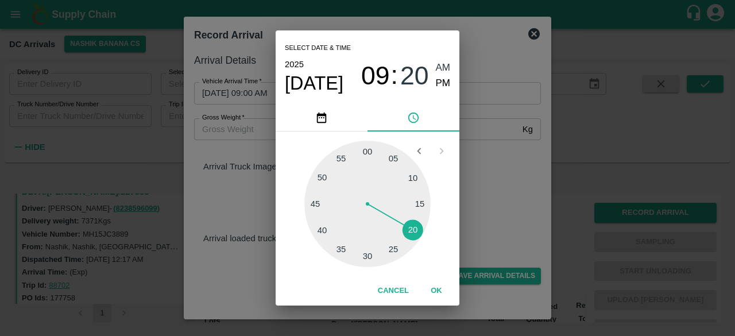
type input "[DATE] 09:20 AM"
click at [481, 213] on div "Select date & time [DATE] 09 : 20 AM PM 05 10 15 20 25 30 35 40 45 50 55 00 Can…" at bounding box center [367, 168] width 735 height 336
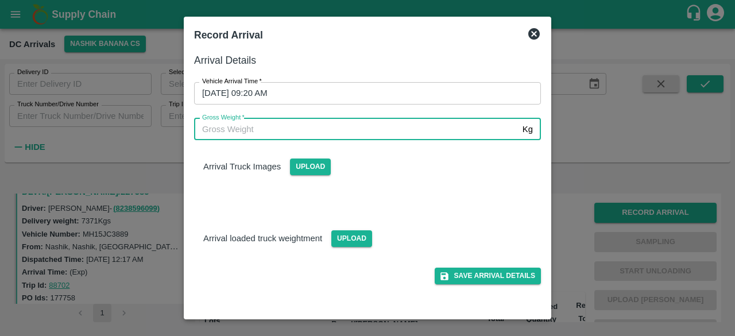
click at [222, 131] on input "Gross Weight   *" at bounding box center [356, 129] width 324 height 22
type input "12765"
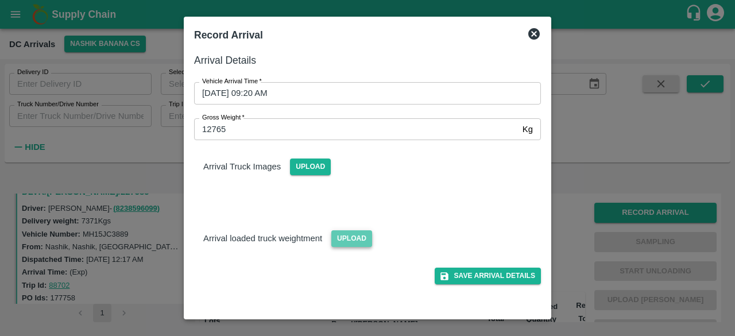
click at [352, 238] on span "Upload" at bounding box center [351, 238] width 41 height 17
click at [0, 0] on input "Upload" at bounding box center [0, 0] width 0 height 0
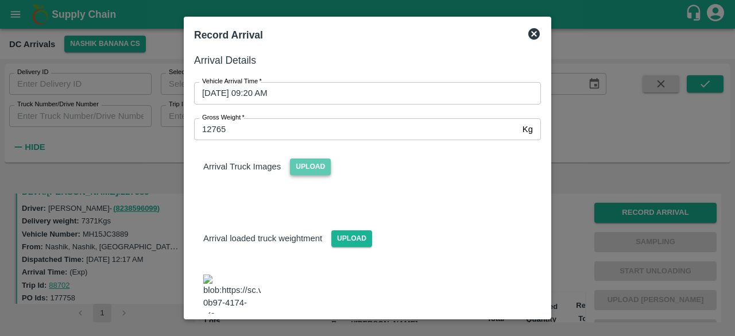
click at [312, 170] on span "Upload" at bounding box center [310, 166] width 41 height 17
click at [0, 0] on input "Upload" at bounding box center [0, 0] width 0 height 0
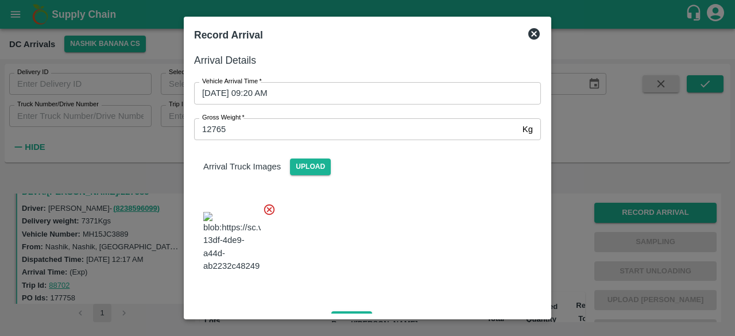
scroll to position [131, 0]
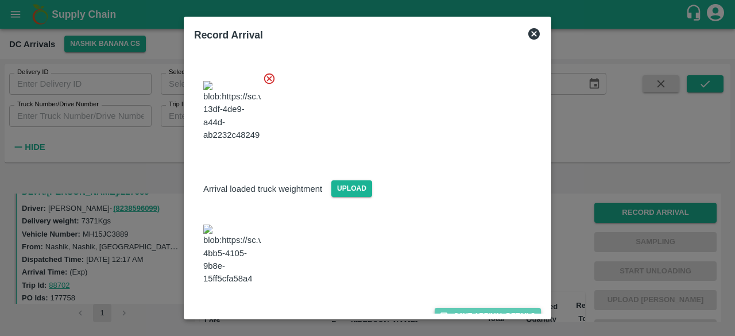
click at [479, 308] on button "Save Arrival Details" at bounding box center [487, 316] width 106 height 17
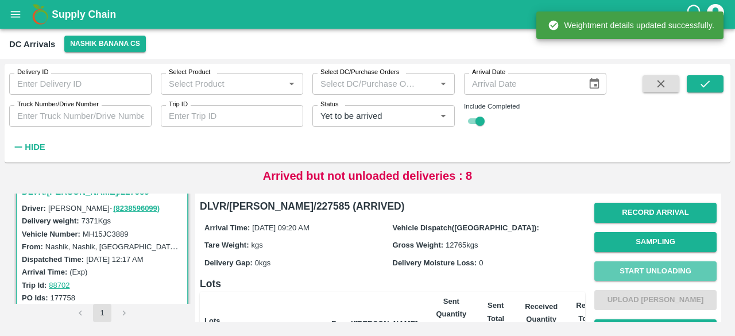
click at [667, 273] on button "Start Unloading" at bounding box center [655, 271] width 122 height 20
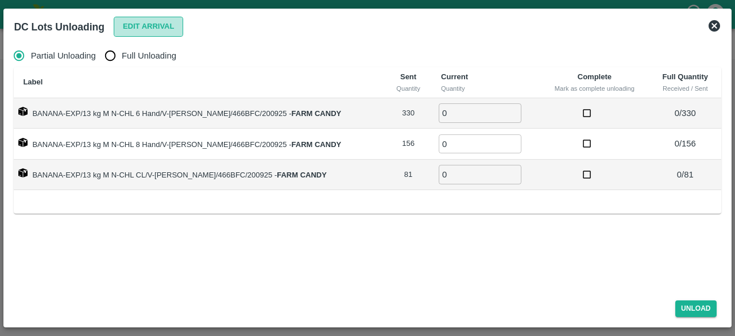
click at [146, 29] on button "Edit Arrival" at bounding box center [149, 27] width 70 height 20
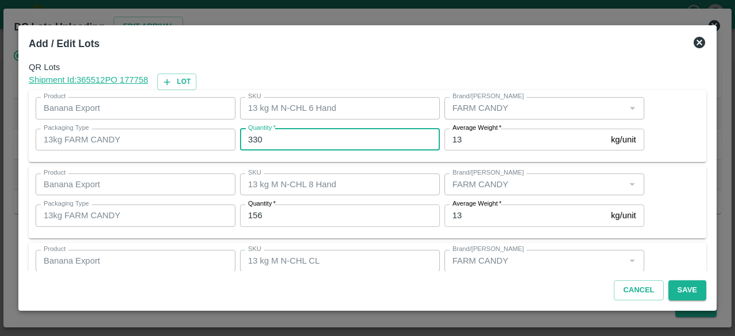
click at [256, 139] on input "330" at bounding box center [340, 140] width 200 height 22
type input "344"
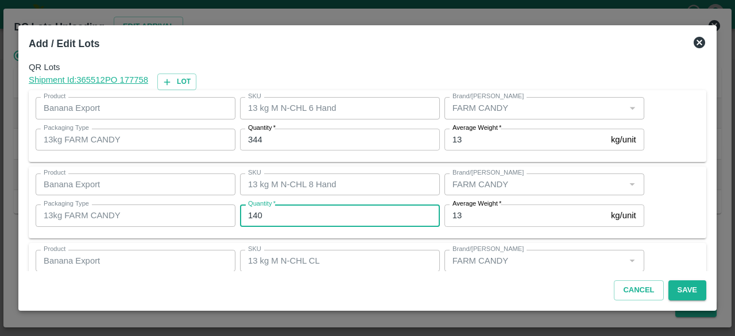
type input "140"
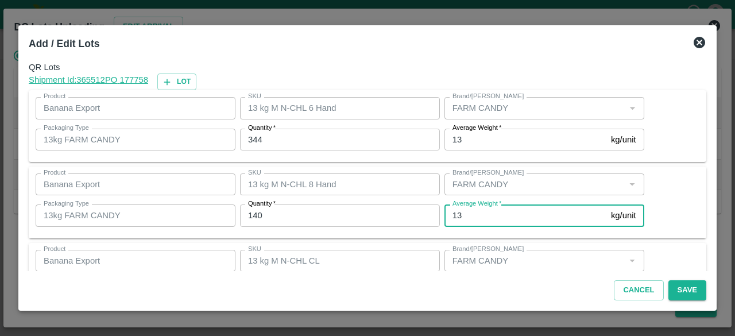
scroll to position [52, 0]
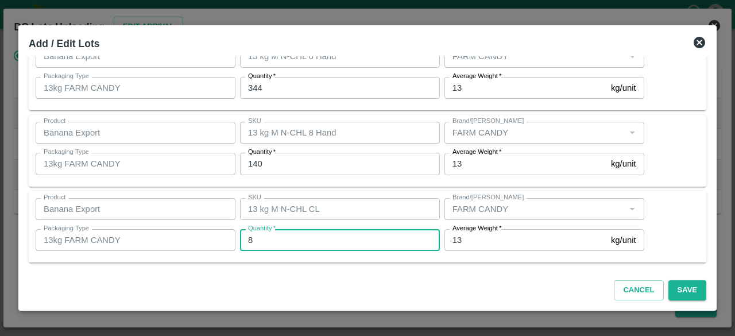
type input "81"
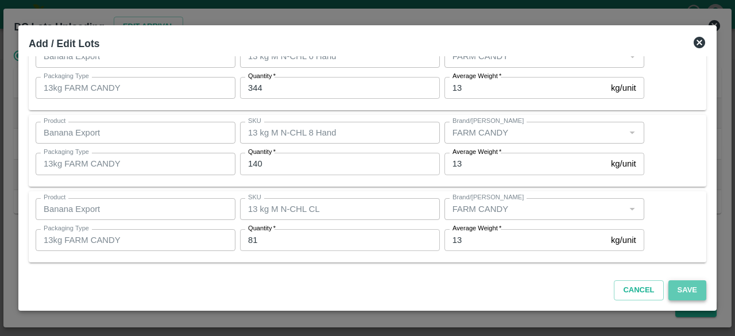
click at [689, 286] on button "Save" at bounding box center [687, 290] width 38 height 20
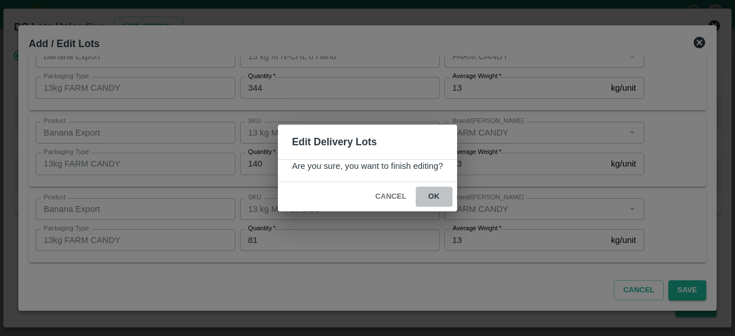
click at [434, 194] on button "ok" at bounding box center [434, 197] width 37 height 20
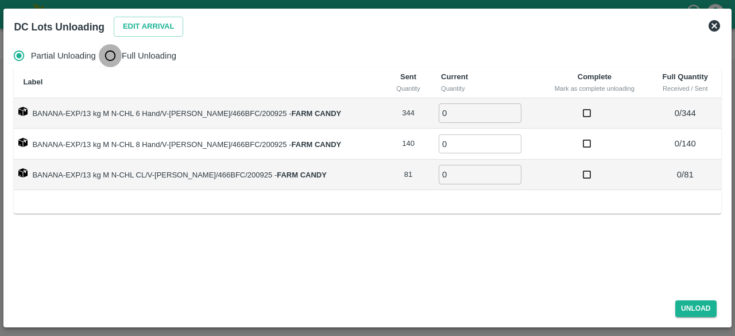
click at [110, 56] on input "Full Unloading" at bounding box center [110, 55] width 23 height 23
radio input "true"
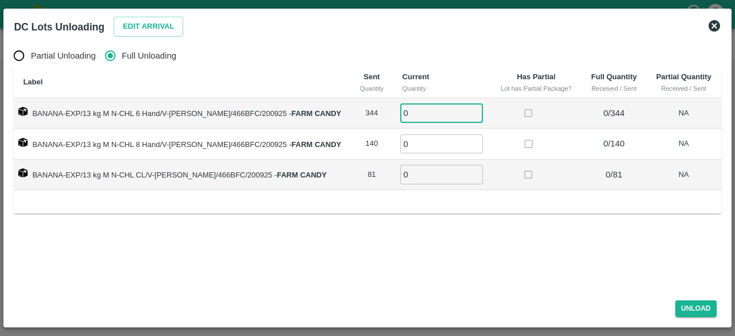
click at [408, 115] on input "0" at bounding box center [441, 112] width 83 height 19
type input "344"
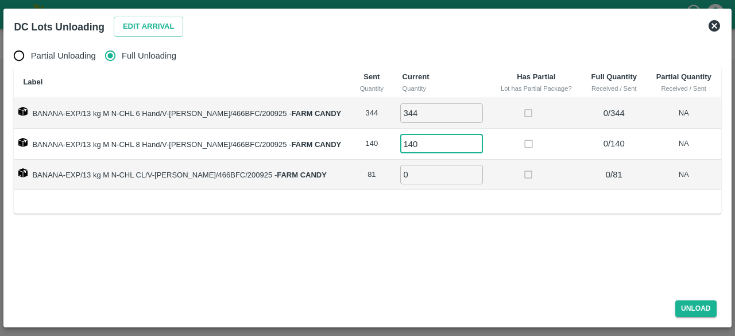
type input "140"
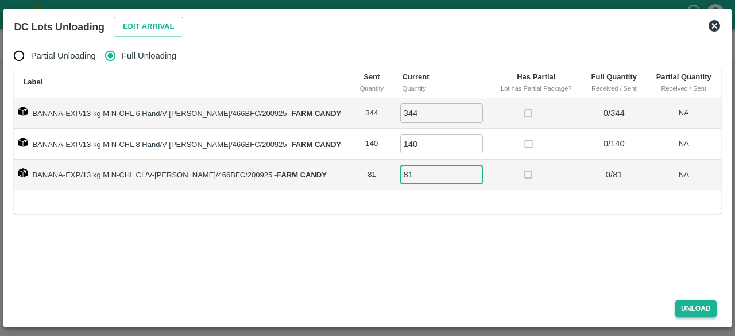
type input "81"
click at [698, 308] on button "Unload" at bounding box center [695, 308] width 41 height 17
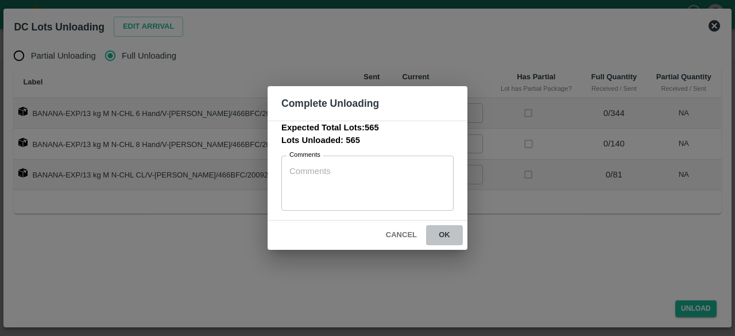
click at [444, 233] on button "ok" at bounding box center [444, 235] width 37 height 20
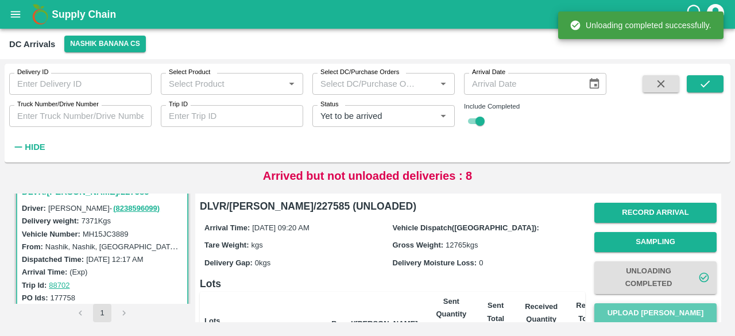
click at [654, 312] on button "Upload [PERSON_NAME]" at bounding box center [655, 313] width 122 height 20
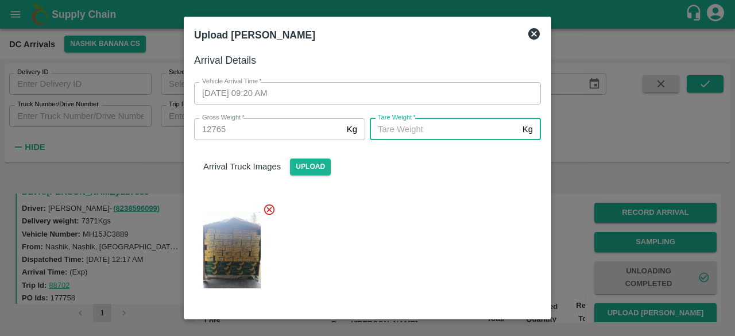
click at [437, 133] on input "[PERSON_NAME]   *" at bounding box center [444, 129] width 148 height 22
type input "4750"
click at [440, 274] on div at bounding box center [363, 246] width 356 height 106
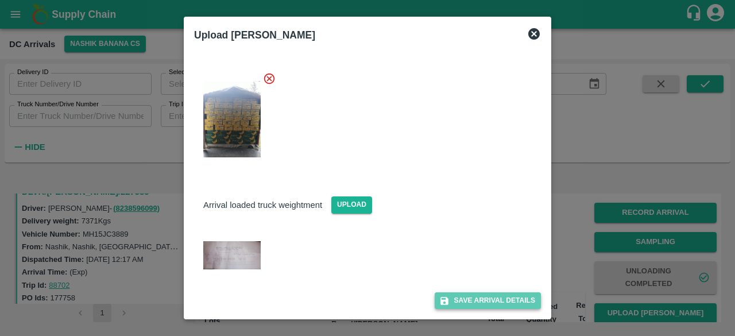
click at [477, 301] on button "Save Arrival Details" at bounding box center [487, 300] width 106 height 17
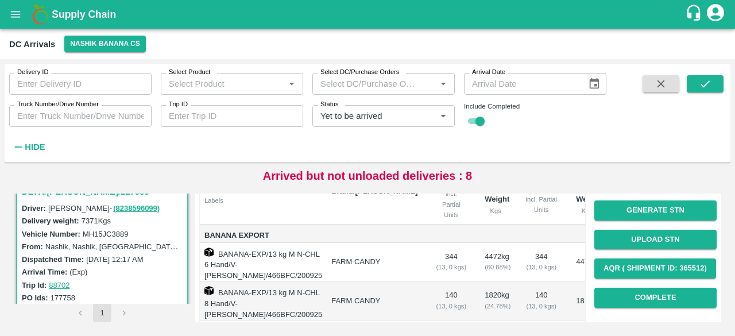
scroll to position [133, 0]
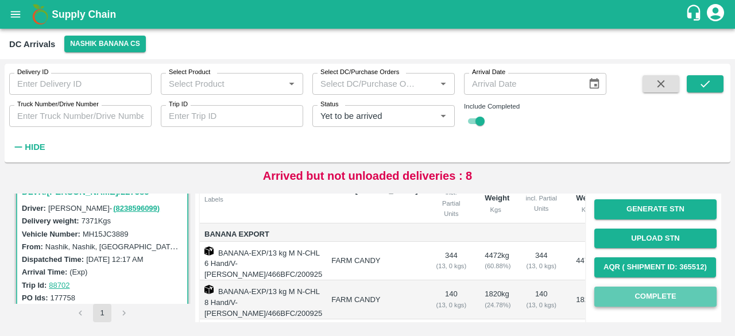
click at [643, 298] on button "Complete" at bounding box center [655, 296] width 122 height 20
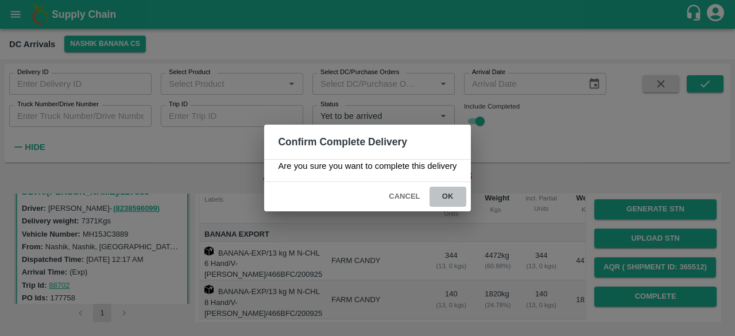
click at [447, 195] on button "ok" at bounding box center [447, 197] width 37 height 20
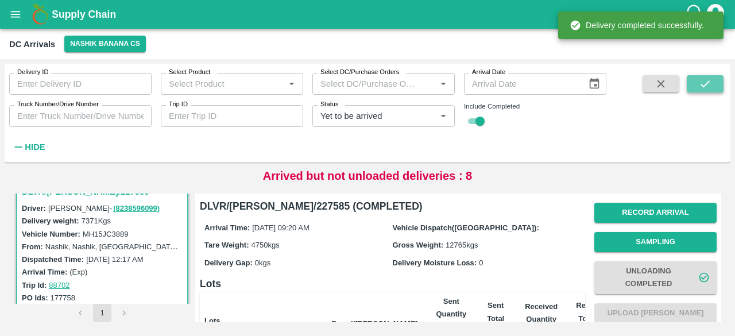
click at [703, 84] on icon "submit" at bounding box center [704, 83] width 13 height 13
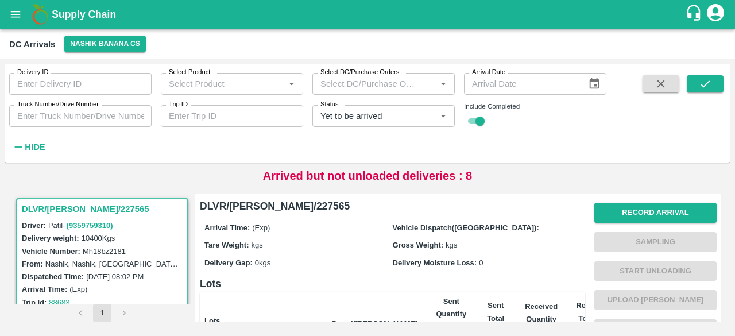
click at [106, 252] on label "Mh18bz2181" at bounding box center [104, 251] width 43 height 9
copy label "Mh18bz2181"
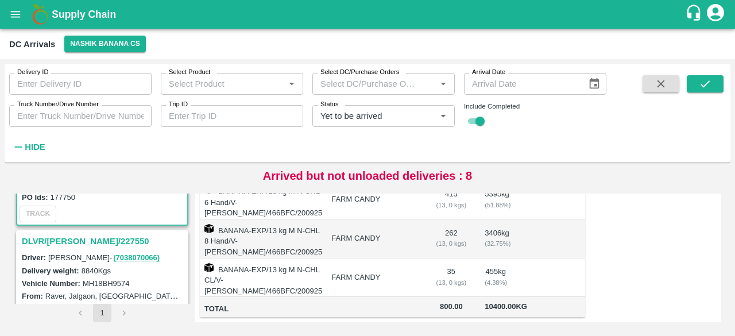
scroll to position [115, 0]
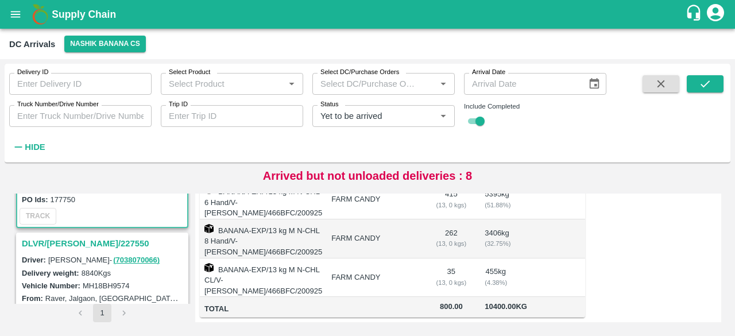
click at [73, 243] on h3 "DLVR/[PERSON_NAME]/227550" at bounding box center [104, 243] width 164 height 15
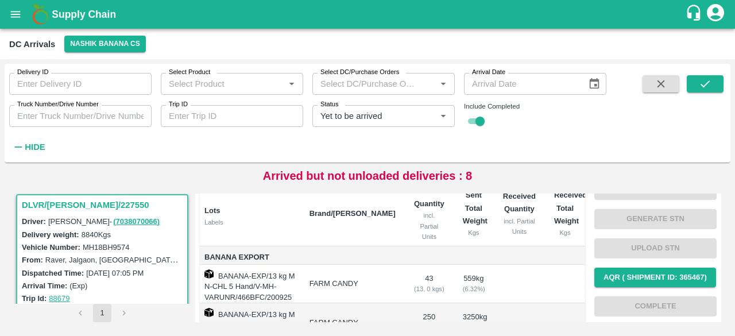
scroll to position [106, 0]
